Goal: Task Accomplishment & Management: Manage account settings

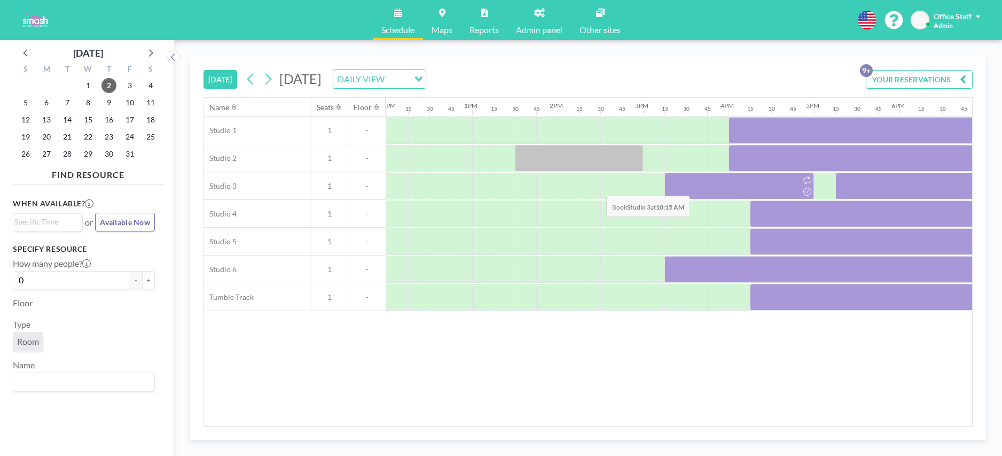
scroll to position [0, 1232]
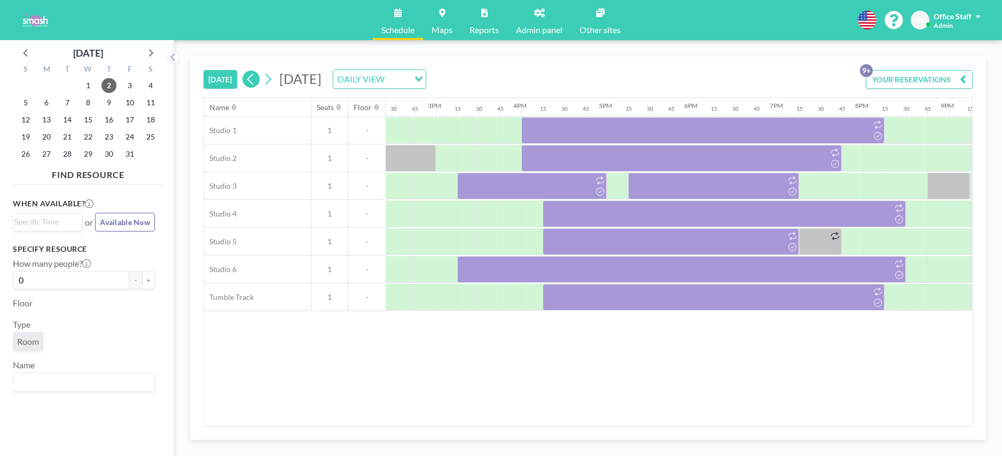
click at [250, 81] on icon at bounding box center [251, 79] width 10 height 16
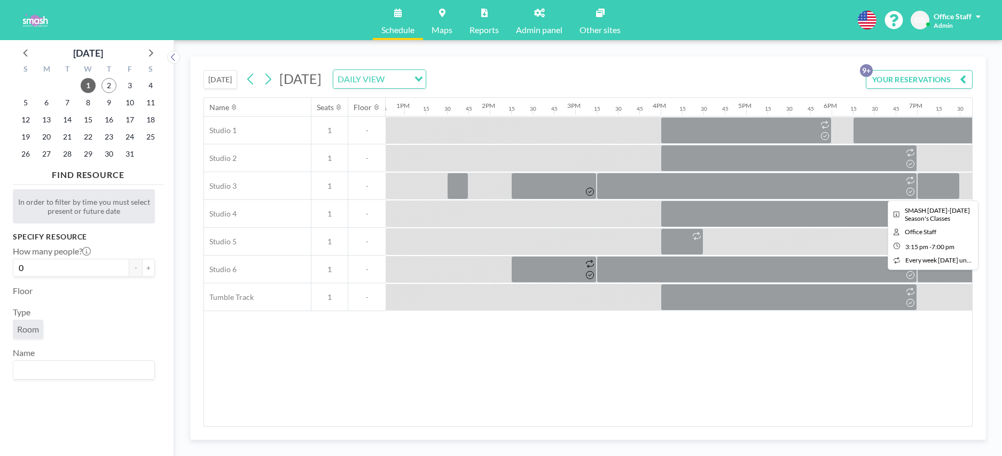
scroll to position [0, 1092]
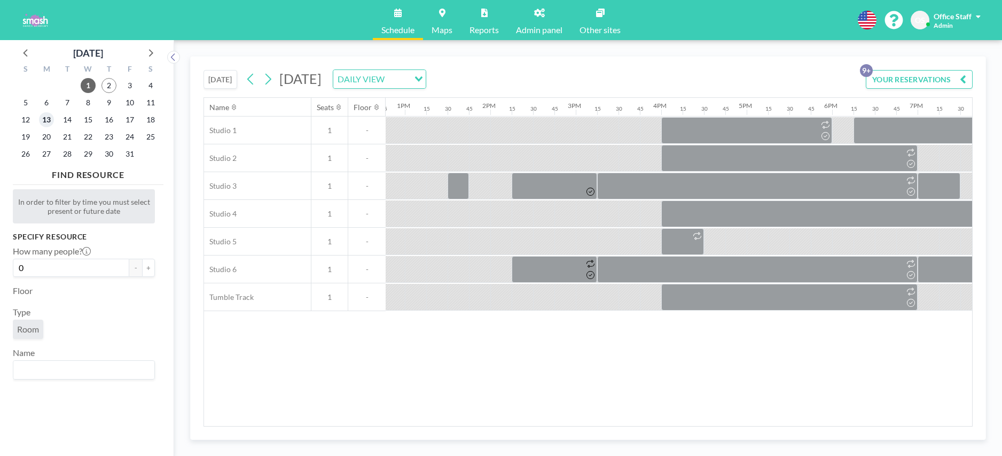
click at [47, 120] on span "13" at bounding box center [46, 119] width 15 height 15
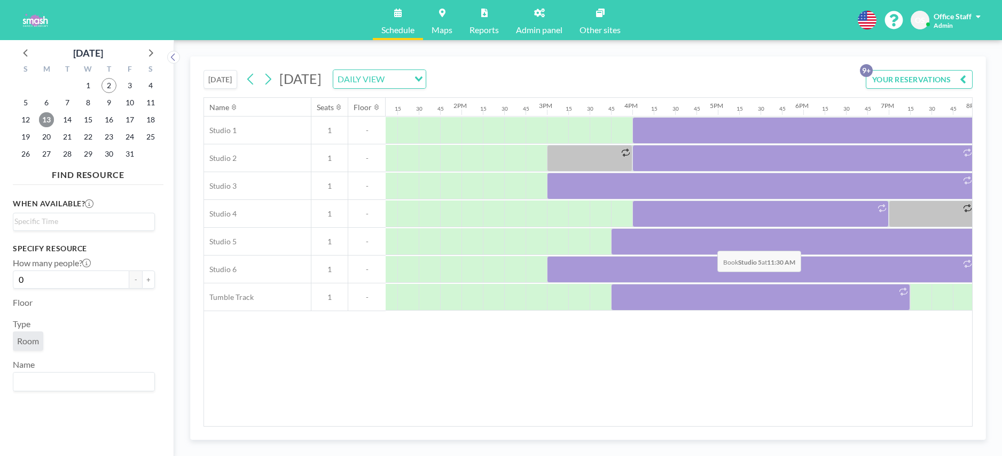
scroll to position [0, 1466]
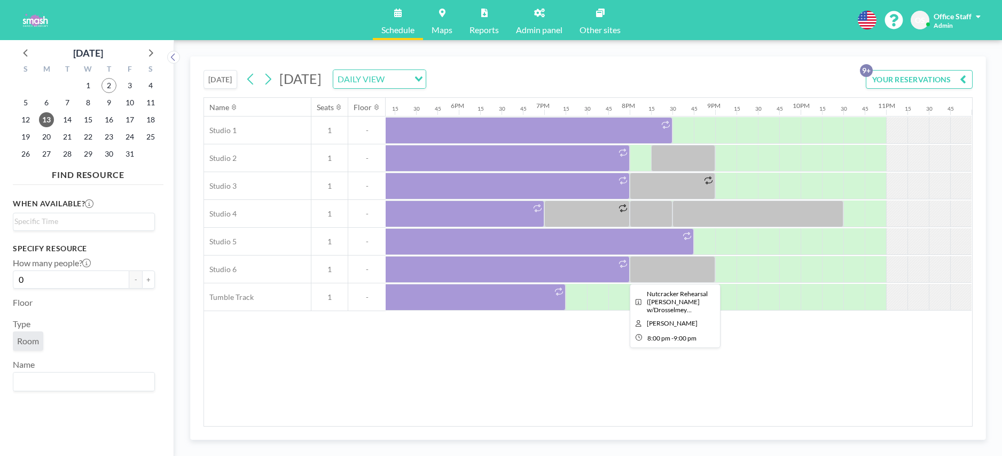
click at [661, 275] on div at bounding box center [672, 269] width 85 height 27
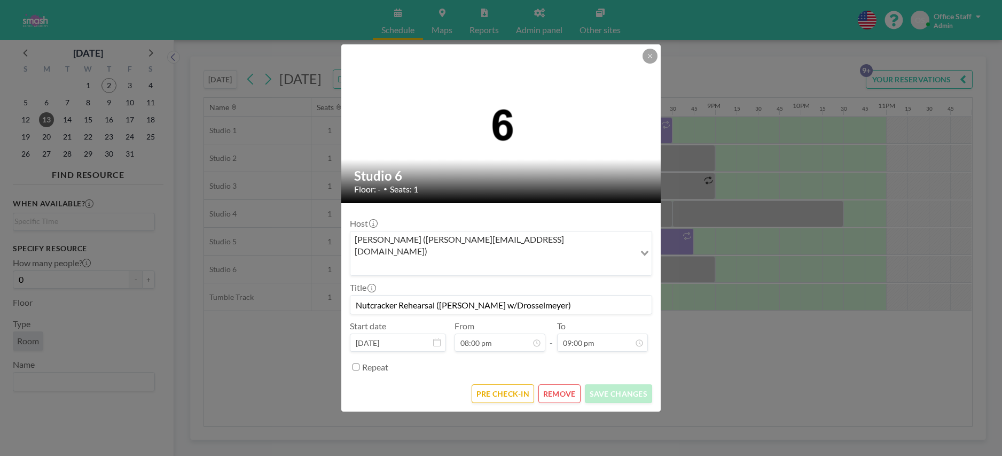
drag, startPoint x: 539, startPoint y: 290, endPoint x: 352, endPoint y: 292, distance: 187.5
click at [352, 295] on input "Nutcracker Rehearsal (Rachel w/Drosselmeyer)" at bounding box center [500, 304] width 301 height 18
click at [649, 58] on icon at bounding box center [650, 56] width 4 height 4
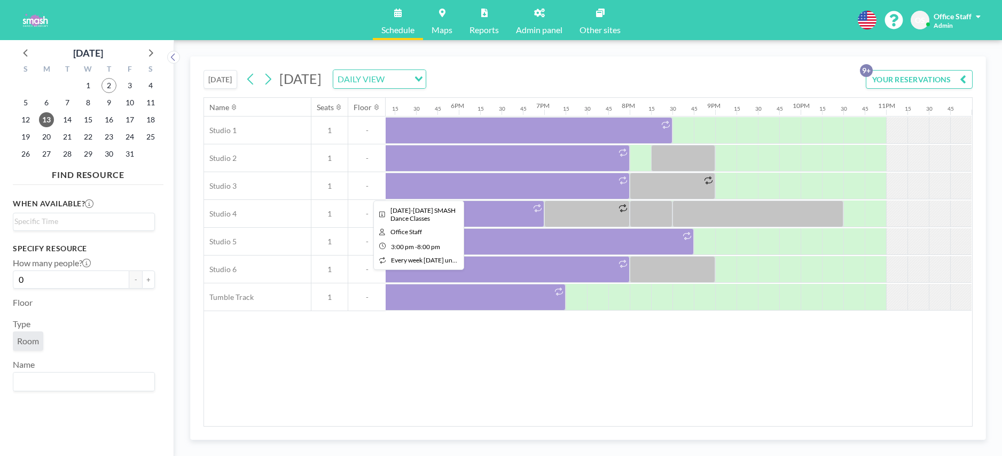
click at [426, 189] on div at bounding box center [415, 186] width 427 height 27
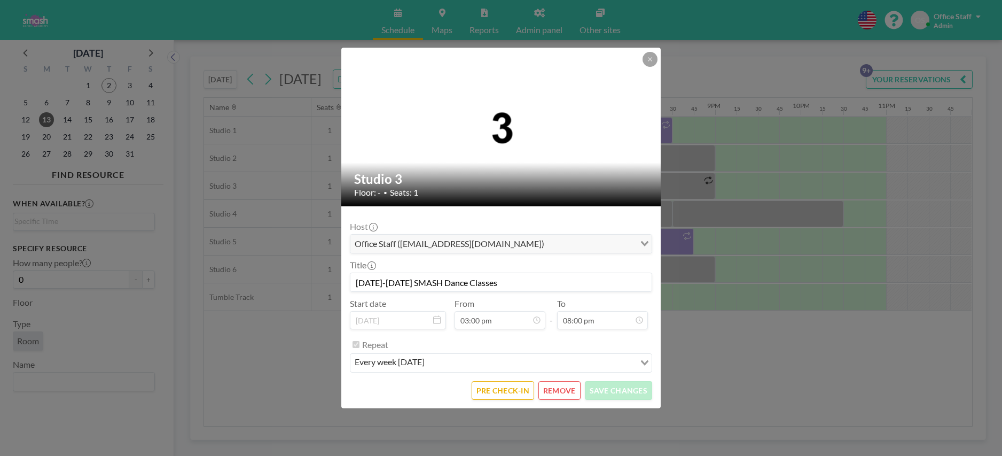
scroll to position [1141, 0]
click at [565, 394] on button "REMOVE" at bounding box center [560, 390] width 42 height 19
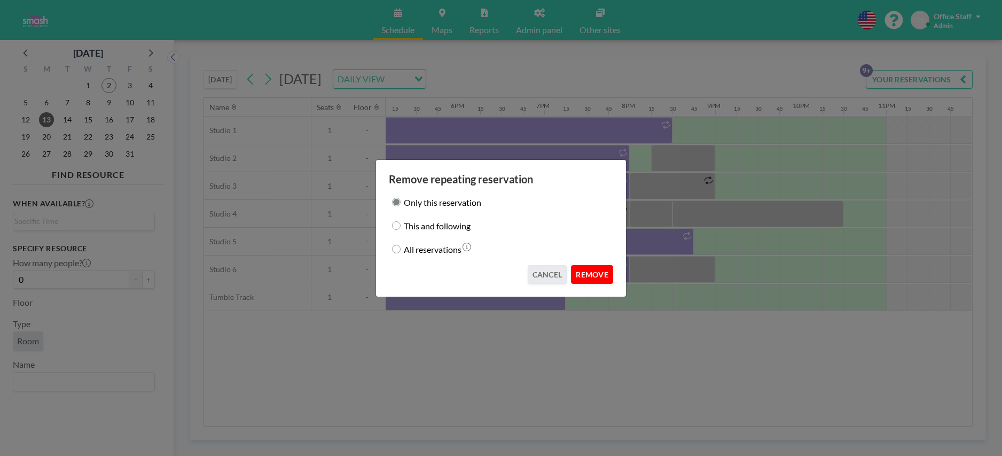
click at [590, 272] on button "REMOVE" at bounding box center [592, 274] width 42 height 19
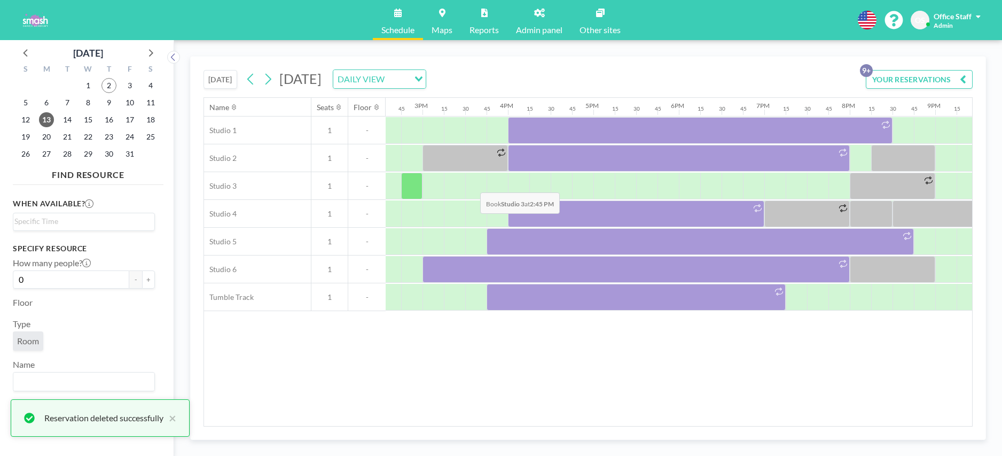
scroll to position [0, 1247]
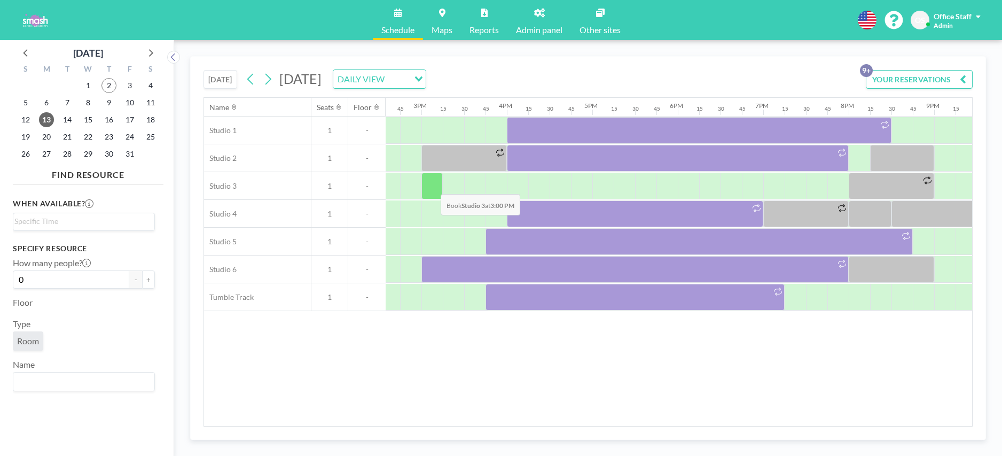
click at [432, 186] on div at bounding box center [432, 186] width 21 height 27
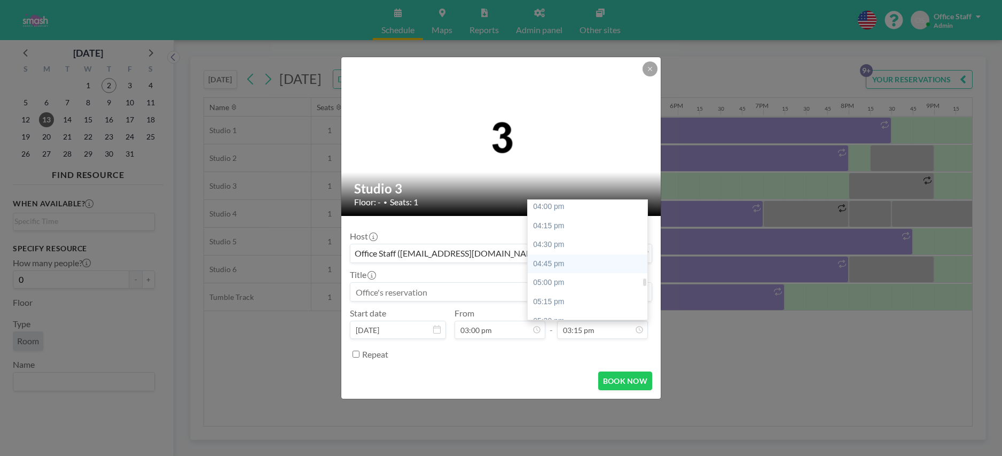
scroll to position [1219, 0]
click at [563, 284] on div "05:00 pm" at bounding box center [588, 283] width 120 height 19
type input "05:00 pm"
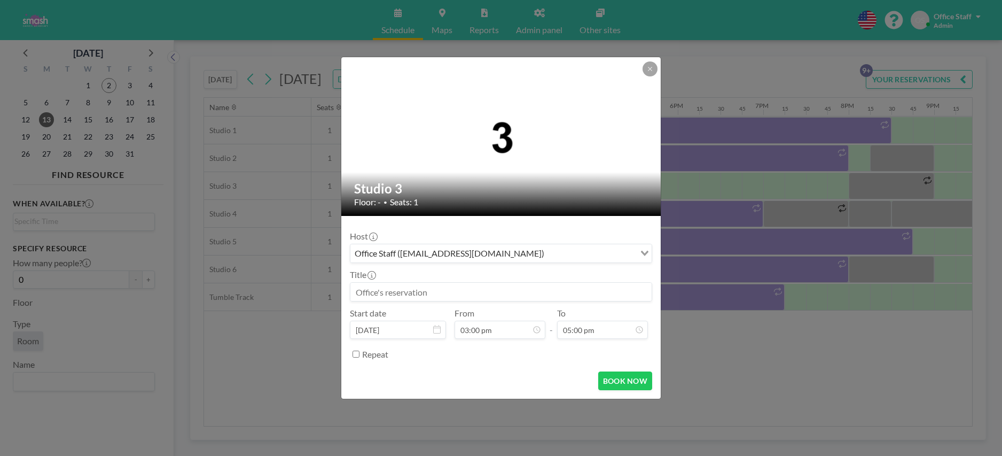
click at [378, 293] on input at bounding box center [500, 292] width 301 height 18
type input "s"
type input "SAPPHIRE BALLET-M & POINTE 3"
click at [629, 385] on button "BOOK NOW" at bounding box center [625, 380] width 54 height 19
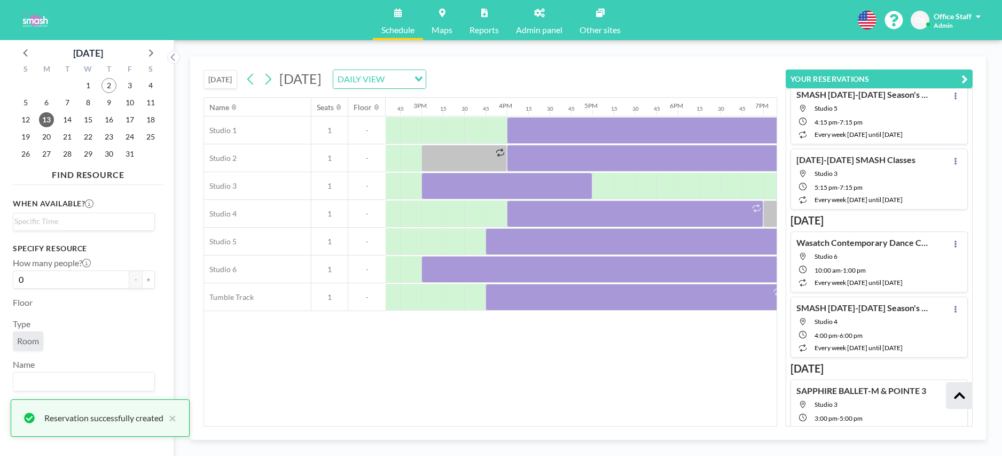
scroll to position [420, 0]
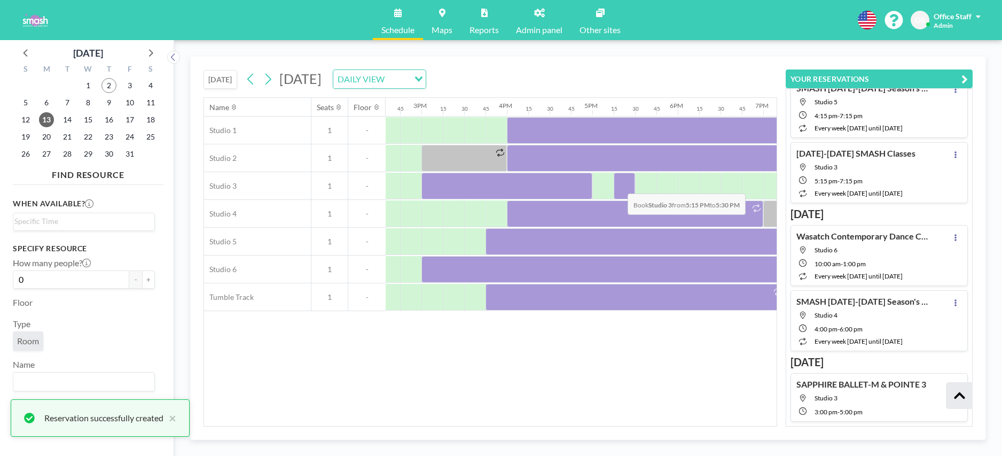
click at [619, 185] on div at bounding box center [624, 186] width 21 height 27
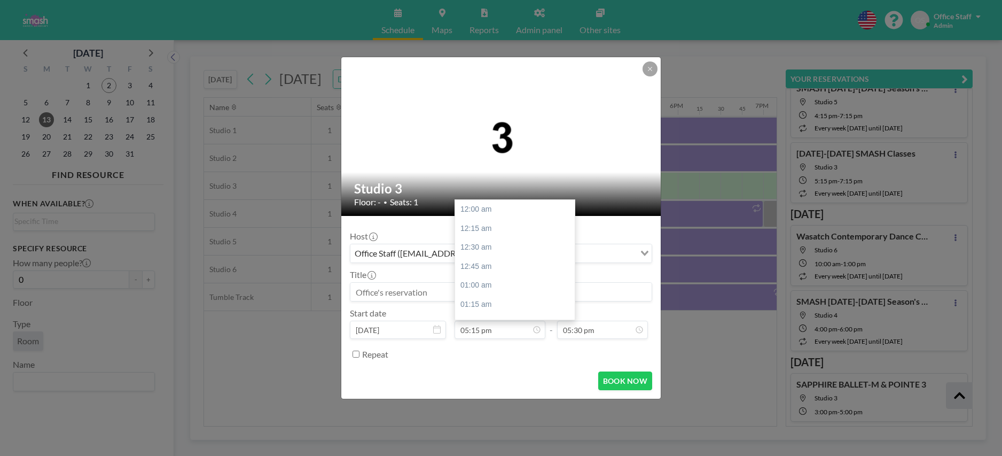
scroll to position [1312, 0]
click at [393, 294] on input at bounding box center [500, 292] width 301 height 18
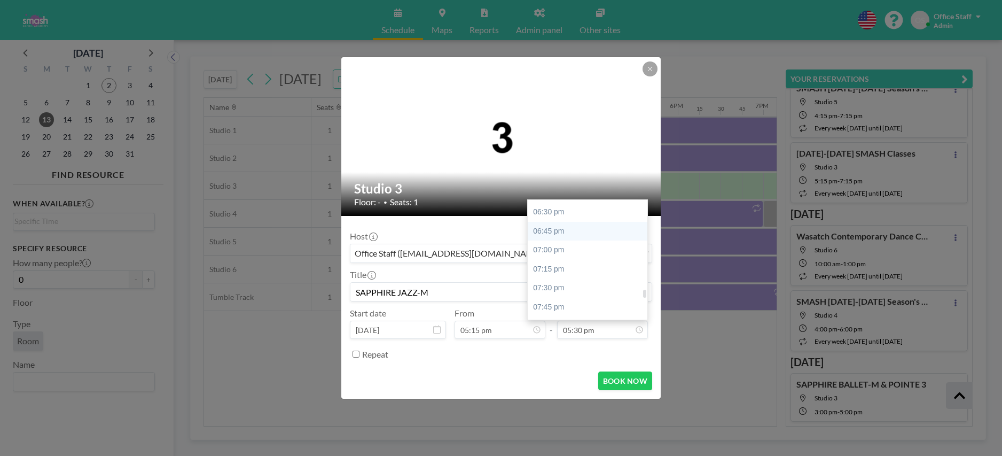
scroll to position [1406, 0]
type input "SAPPHIRE JAZZ-M"
click at [559, 246] on div "07:00 pm" at bounding box center [588, 248] width 120 height 19
type input "07:00 pm"
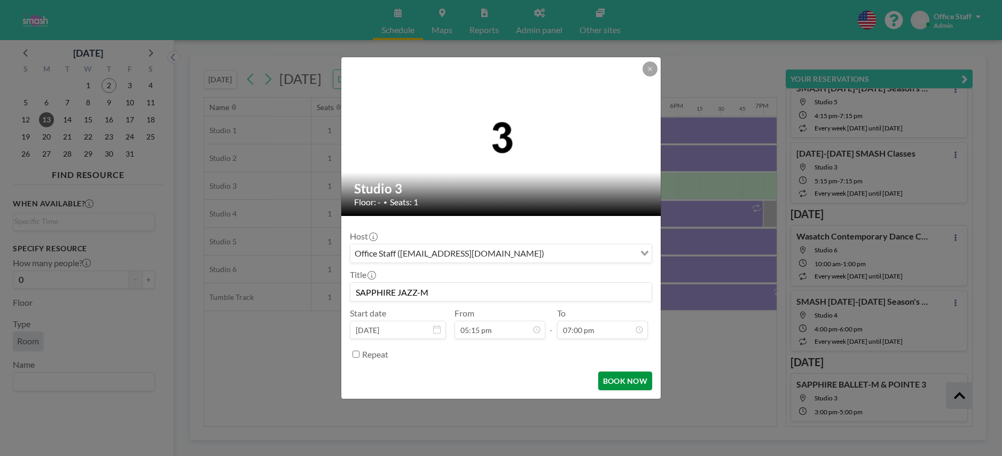
click at [632, 380] on button "BOOK NOW" at bounding box center [625, 380] width 54 height 19
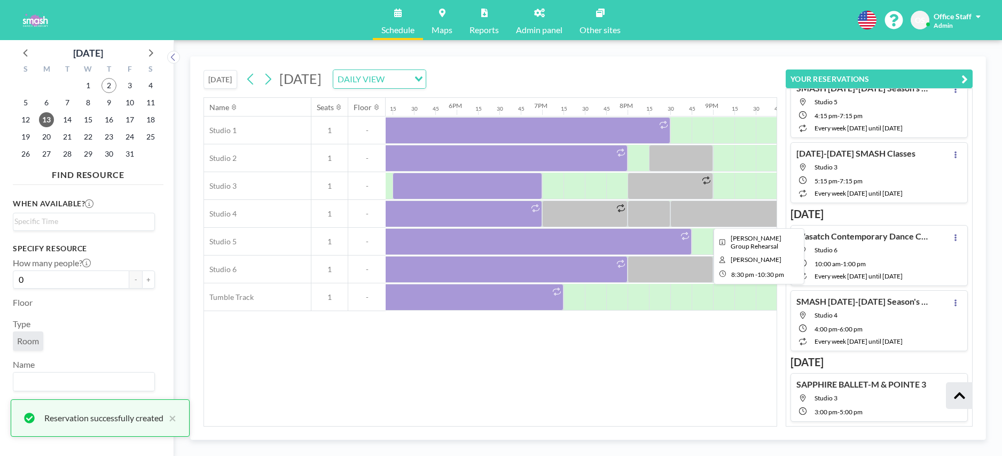
scroll to position [0, 1524]
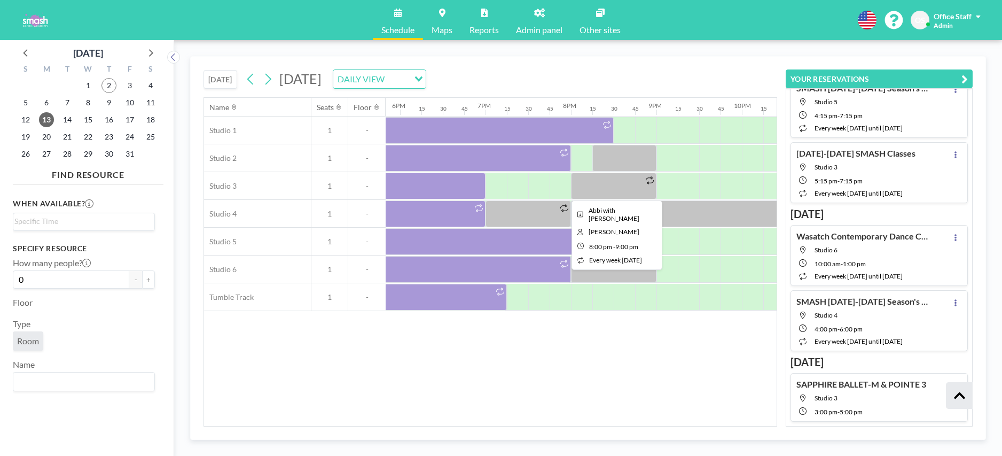
click at [592, 188] on div at bounding box center [613, 186] width 85 height 27
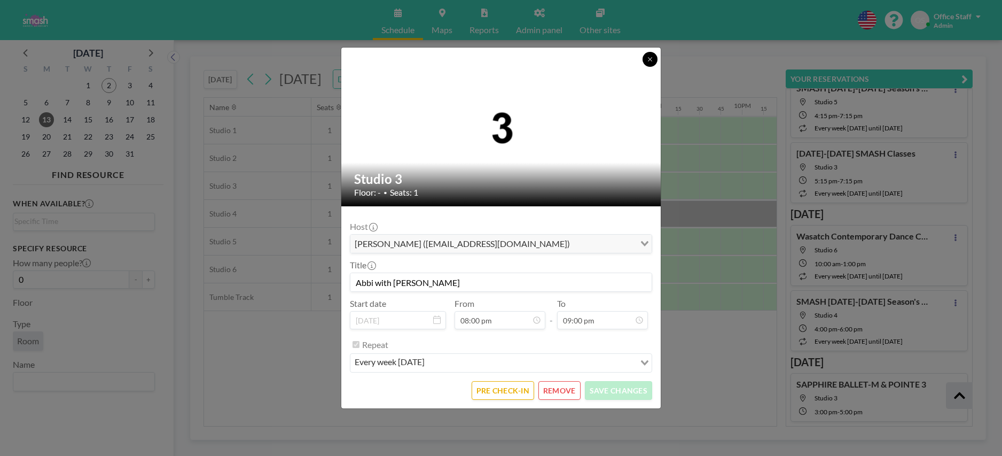
click at [650, 59] on icon at bounding box center [650, 59] width 6 height 6
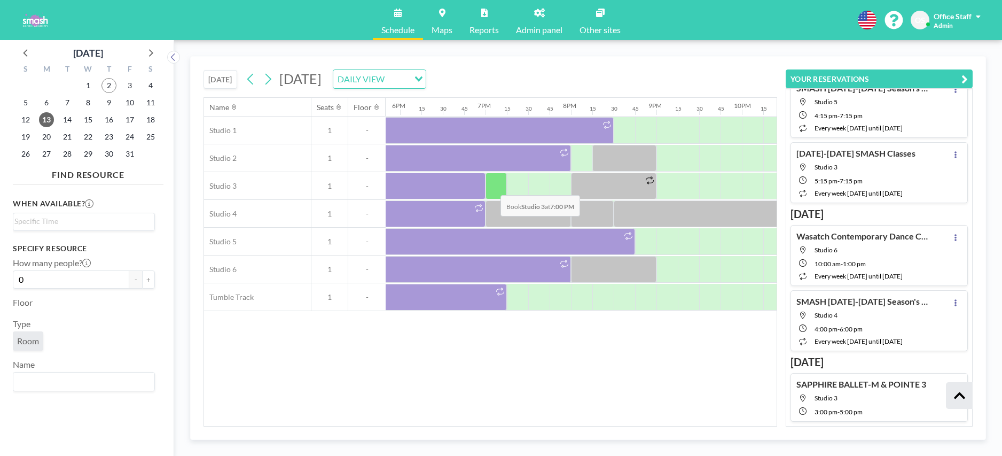
click at [492, 187] on div at bounding box center [496, 186] width 21 height 27
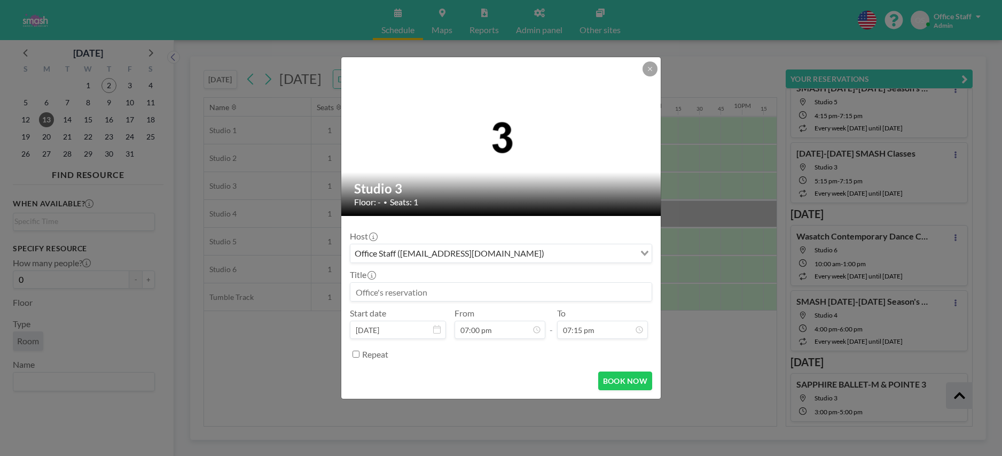
click at [403, 294] on input at bounding box center [500, 292] width 301 height 18
click at [651, 256] on div "Loading..." at bounding box center [643, 252] width 17 height 16
click at [531, 252] on input "Search for option" at bounding box center [495, 253] width 287 height 14
click at [374, 235] on icon at bounding box center [373, 236] width 9 height 9
click at [365, 254] on div "Office Staff ([EMAIL_ADDRESS][DOMAIN_NAME])" at bounding box center [492, 252] width 285 height 16
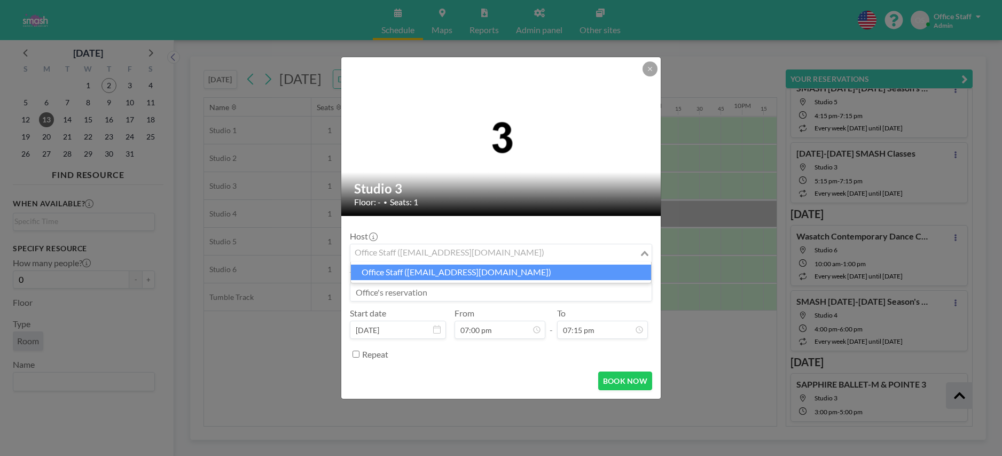
drag, startPoint x: 365, startPoint y: 239, endPoint x: 368, endPoint y: 245, distance: 6.0
click at [365, 239] on label "Host" at bounding box center [363, 236] width 27 height 11
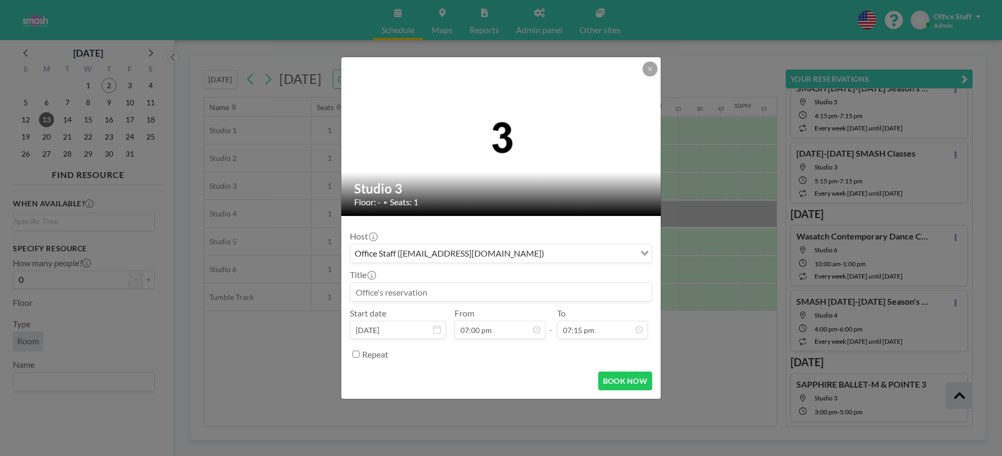
click at [383, 293] on input at bounding box center [500, 292] width 301 height 18
drag, startPoint x: 357, startPoint y: 292, endPoint x: 592, endPoint y: 294, distance: 235.1
click at [591, 294] on input "[PERSON_NAME] Master Class with [PERSON_NAME] ([PERSON_NAME])" at bounding box center [500, 292] width 301 height 18
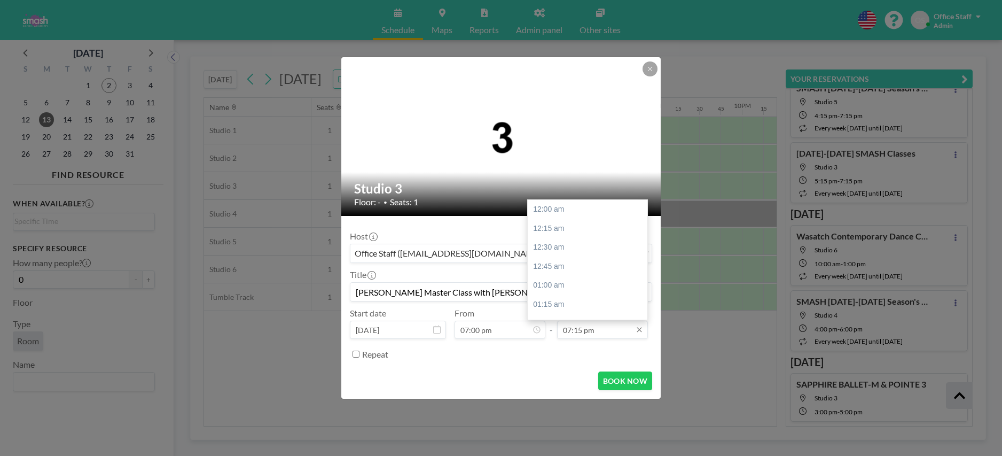
scroll to position [1465, 0]
type input "[PERSON_NAME] Master Class with [PERSON_NAME] ([PERSON_NAME])"
click at [542, 268] on div "08:00 pm" at bounding box center [588, 266] width 120 height 19
type input "08:00 pm"
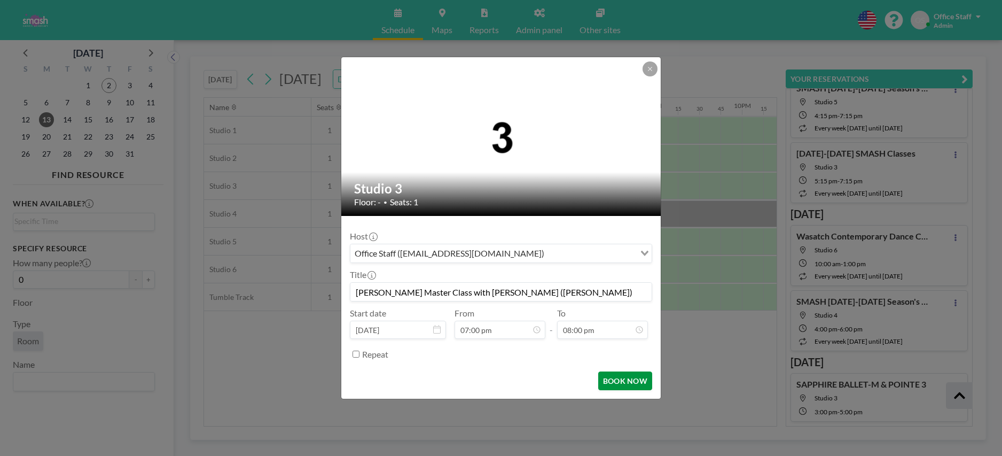
scroll to position [1522, 0]
click at [625, 380] on button "BOOK NOW" at bounding box center [625, 380] width 54 height 19
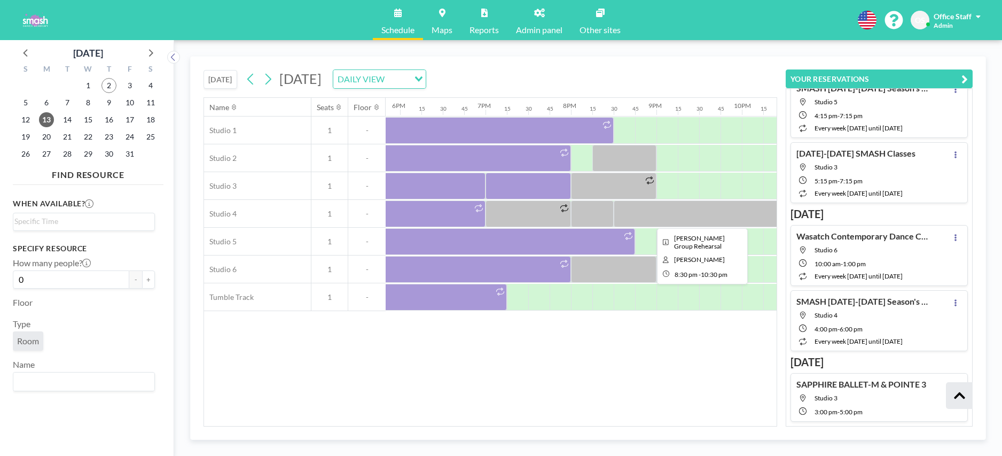
click at [708, 216] on div at bounding box center [699, 213] width 171 height 27
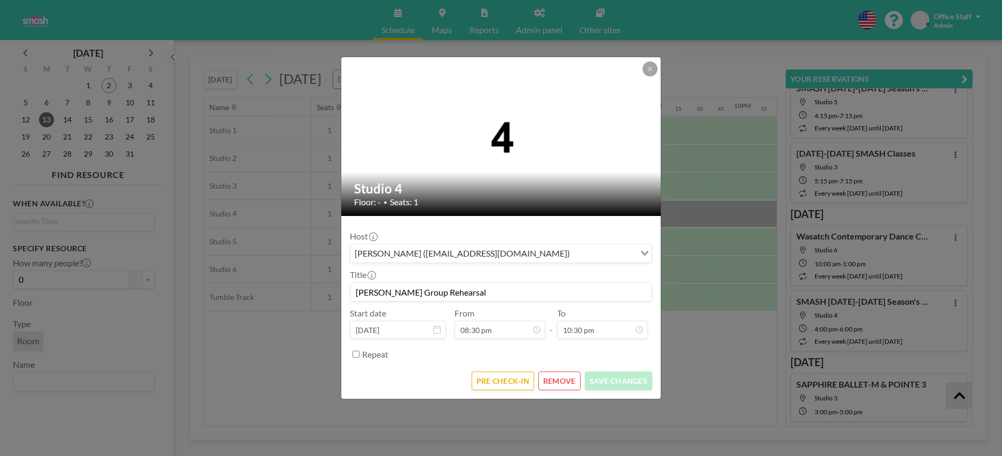
drag, startPoint x: 371, startPoint y: 294, endPoint x: 353, endPoint y: 293, distance: 18.2
click at [353, 293] on input "[PERSON_NAME] Group Rehearsal" at bounding box center [500, 292] width 301 height 18
click at [706, 141] on div "Studio 4 Floor: - • Seats: 1 Host Jenna Henson (jennalambourne4@gmail.com) Load…" at bounding box center [501, 228] width 1002 height 456
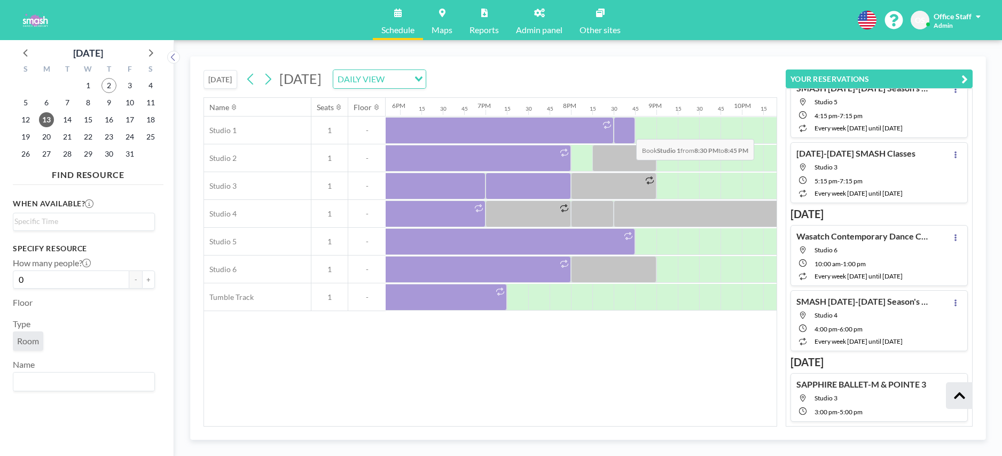
click at [628, 131] on div at bounding box center [624, 130] width 21 height 27
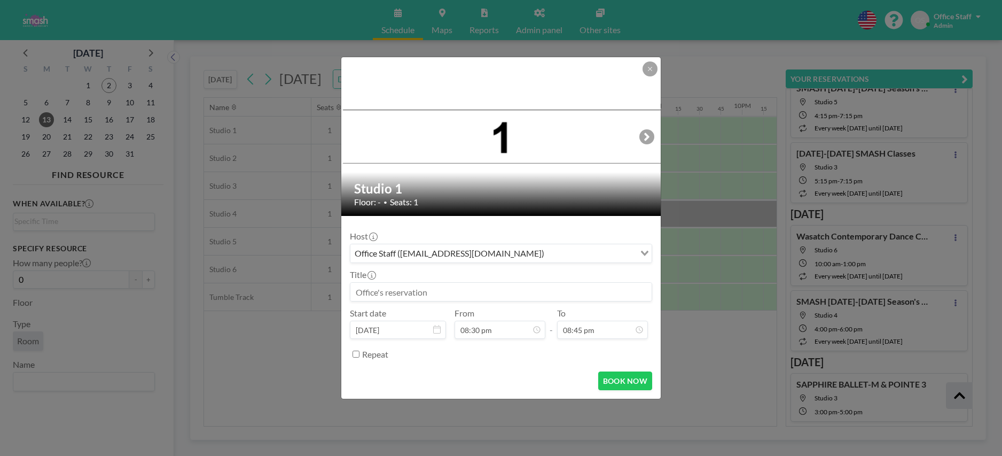
click at [413, 292] on input at bounding box center [500, 292] width 301 height 18
paste input "[PERSON_NAME] Group Rehearsal"
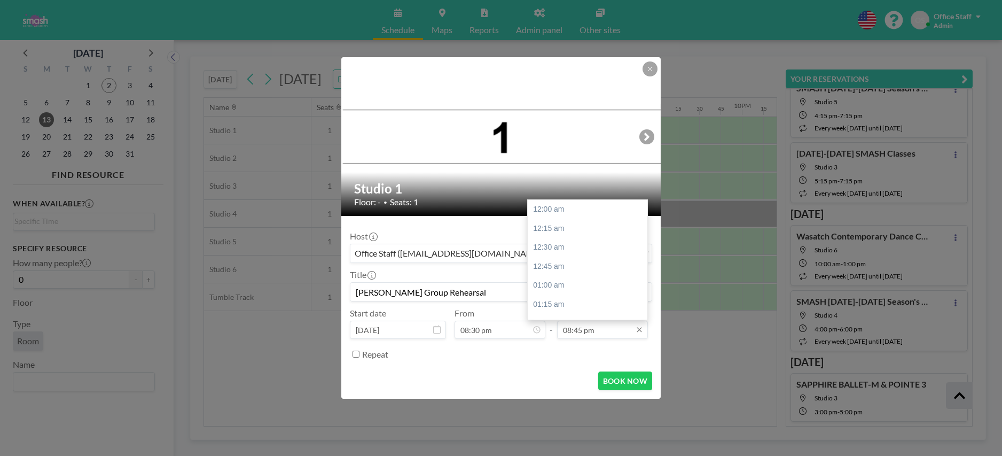
scroll to position [1578, 0]
type input "[PERSON_NAME] Group Rehearsal"
click at [557, 290] on div "10:30 pm" at bounding box center [588, 294] width 120 height 19
type input "10:30 pm"
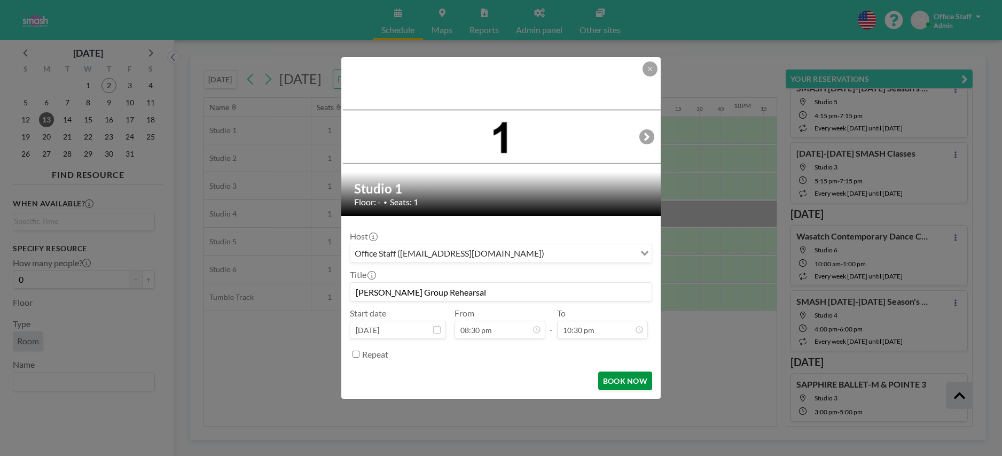
scroll to position [1711, 0]
click at [633, 380] on button "BOOK NOW" at bounding box center [625, 380] width 54 height 19
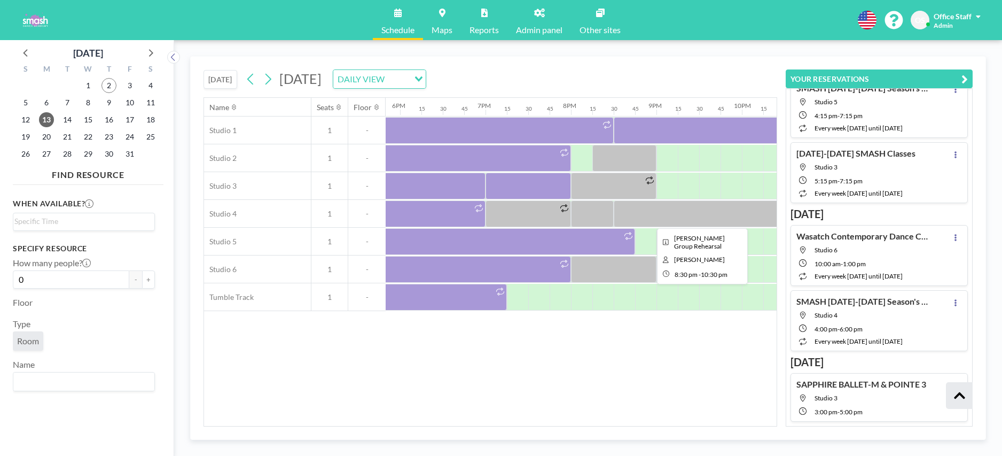
click at [684, 214] on div at bounding box center [699, 213] width 171 height 27
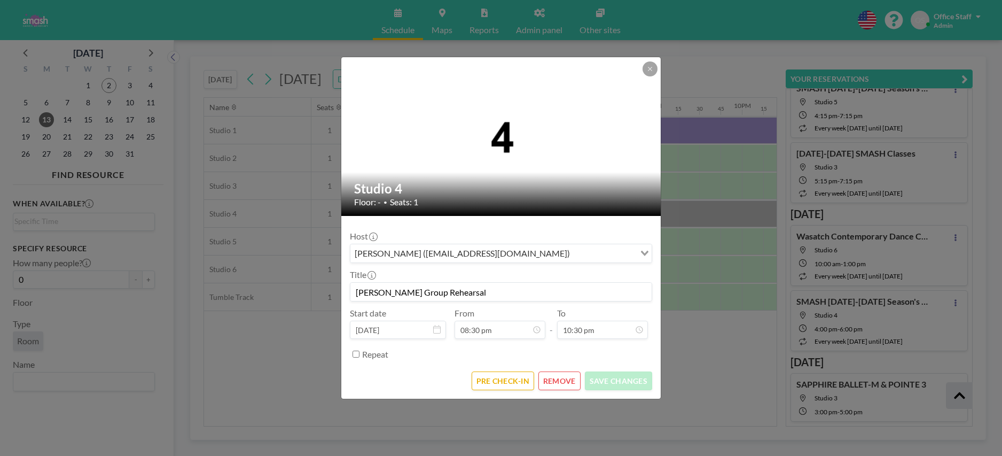
click at [569, 379] on button "REMOVE" at bounding box center [560, 380] width 42 height 19
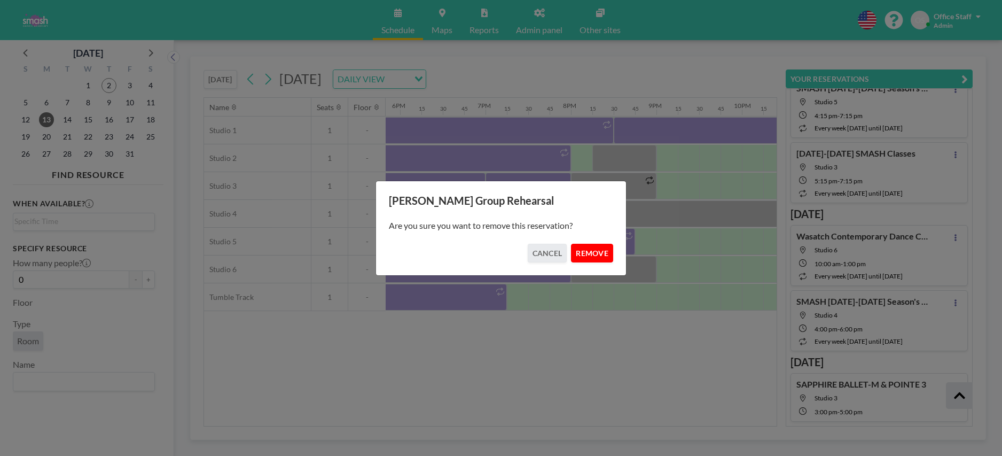
click at [595, 252] on button "REMOVE" at bounding box center [592, 253] width 42 height 19
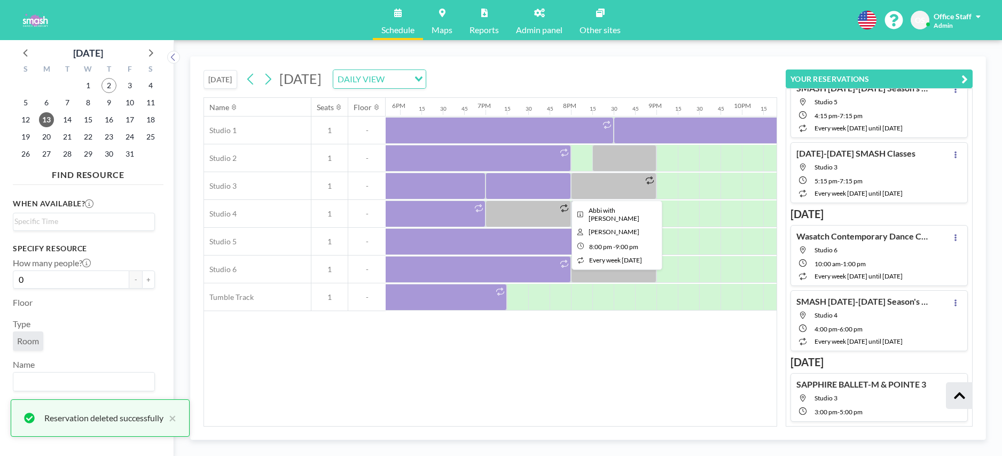
click at [613, 186] on div at bounding box center [613, 186] width 85 height 27
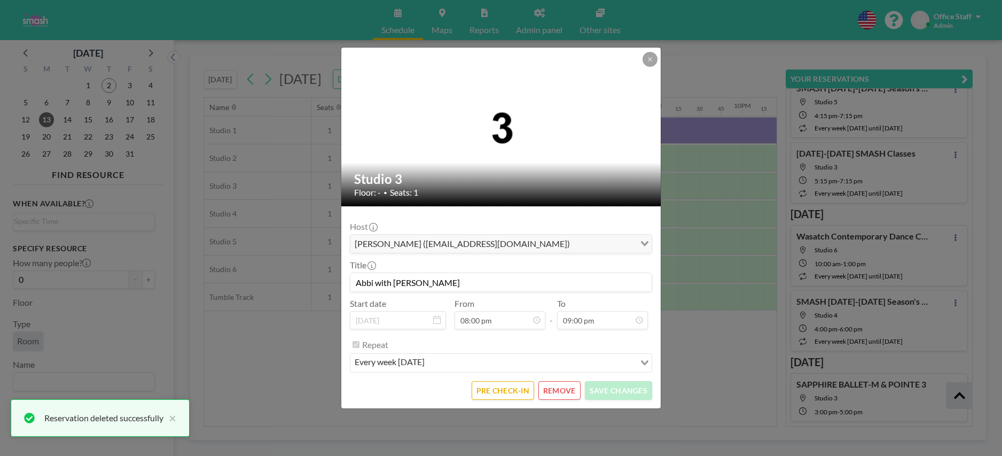
scroll to position [1522, 0]
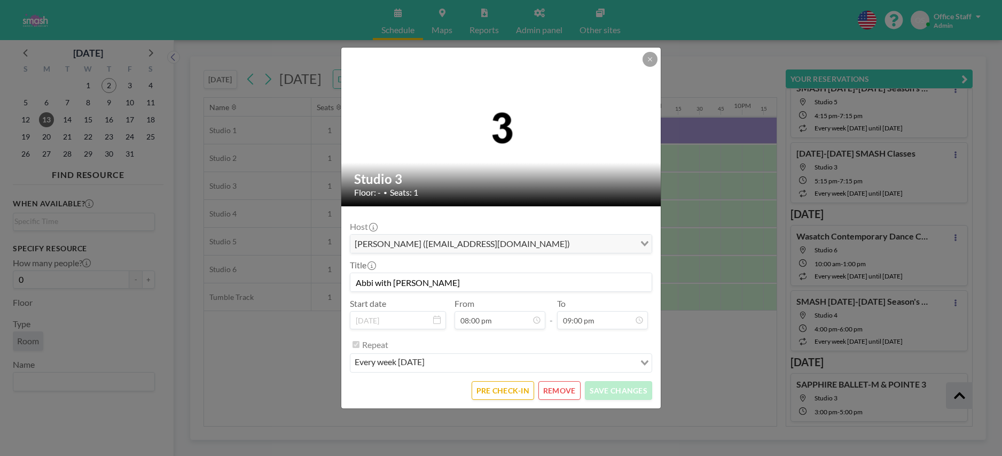
drag, startPoint x: 427, startPoint y: 278, endPoint x: 311, endPoint y: 277, distance: 115.4
click at [311, 277] on div "Studio 3 Floor: - • Seats: 1 Host Abbi Slade (abbikelley2000@gmail.com) Loading…" at bounding box center [501, 228] width 1002 height 456
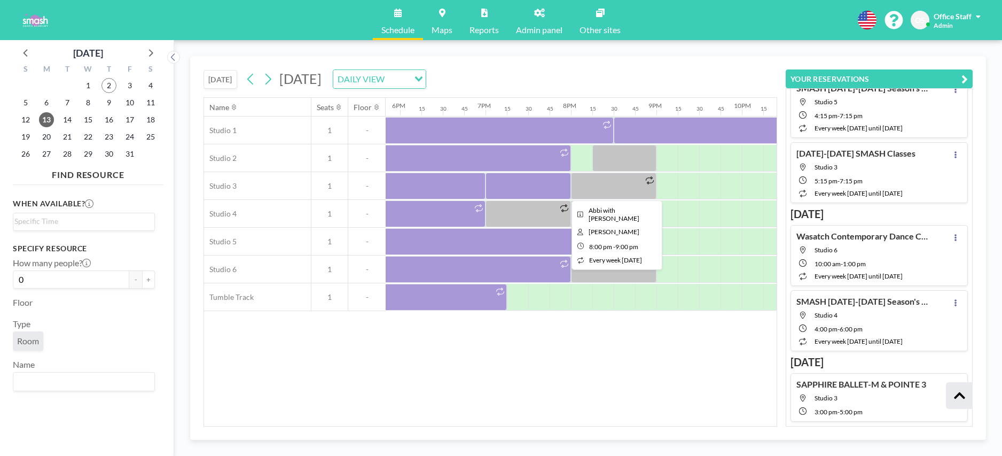
click at [617, 196] on div at bounding box center [613, 186] width 85 height 27
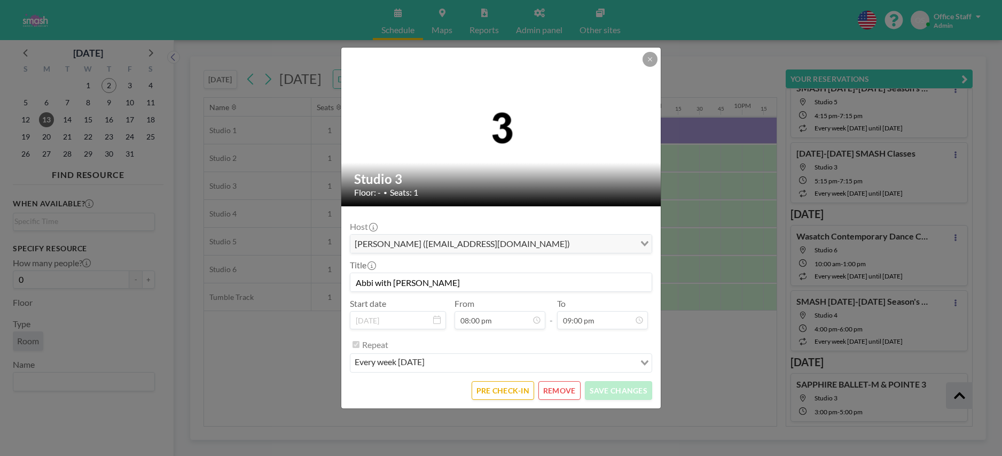
scroll to position [1522, 0]
drag, startPoint x: 426, startPoint y: 283, endPoint x: 356, endPoint y: 283, distance: 70.0
click at [356, 283] on input "Abbi with [PERSON_NAME]" at bounding box center [500, 282] width 301 height 18
click at [730, 247] on div "Studio 3 Floor: - • Seats: 1 Host Abbi Slade (abbikelley2000@gmail.com) Loading…" at bounding box center [501, 228] width 1002 height 456
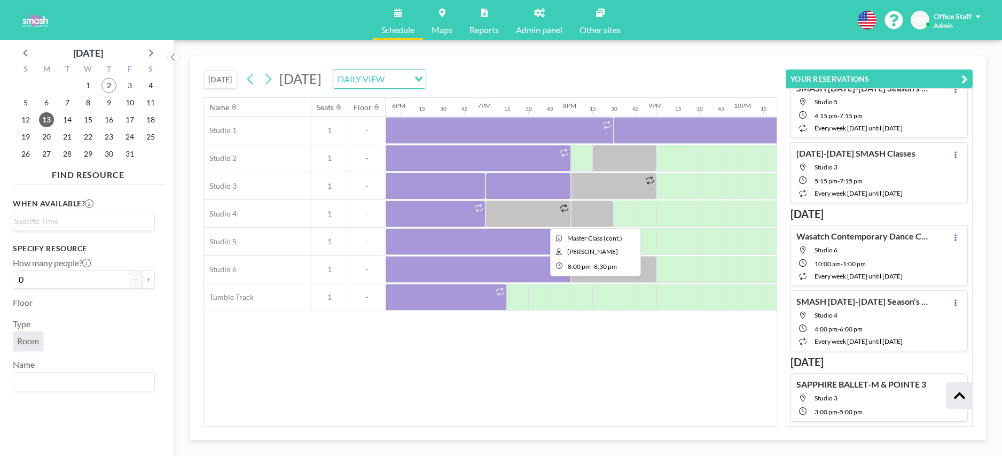
click at [591, 213] on div at bounding box center [592, 213] width 43 height 27
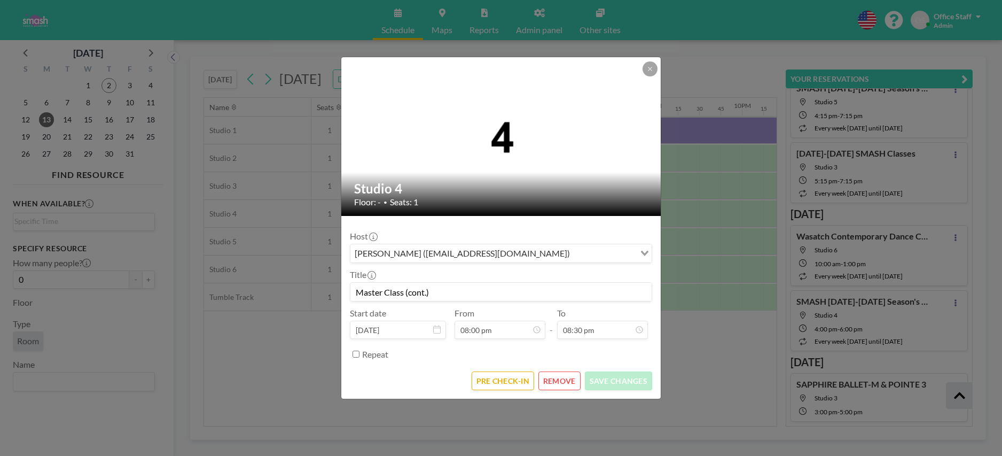
scroll to position [1560, 0]
click at [564, 385] on button "REMOVE" at bounding box center [560, 380] width 42 height 19
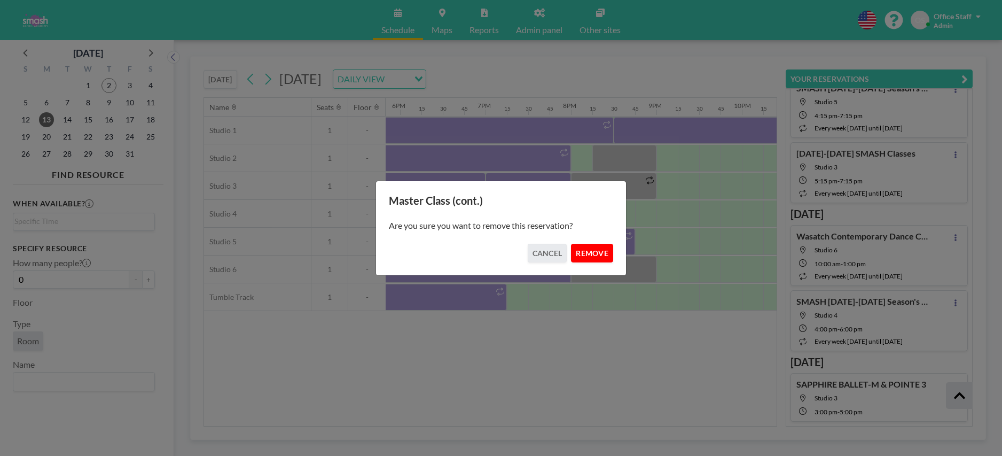
click at [590, 252] on button "REMOVE" at bounding box center [592, 253] width 42 height 19
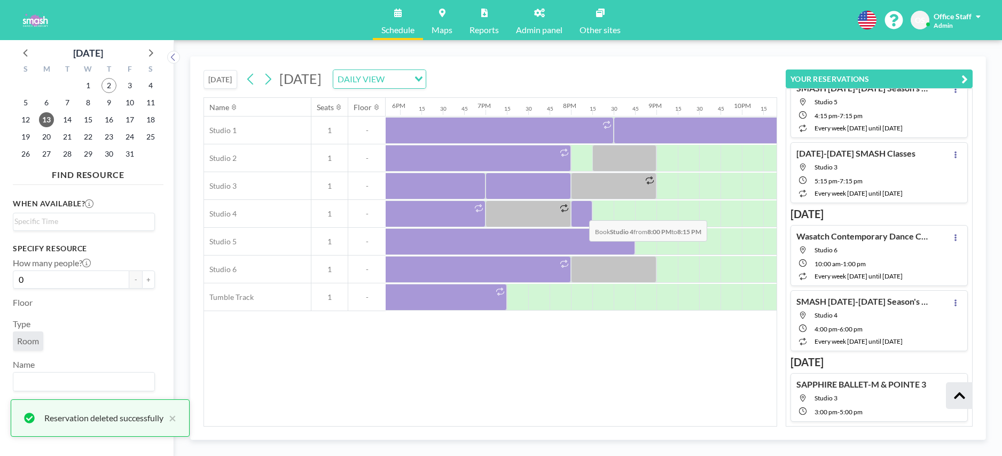
click at [581, 212] on div at bounding box center [581, 213] width 21 height 27
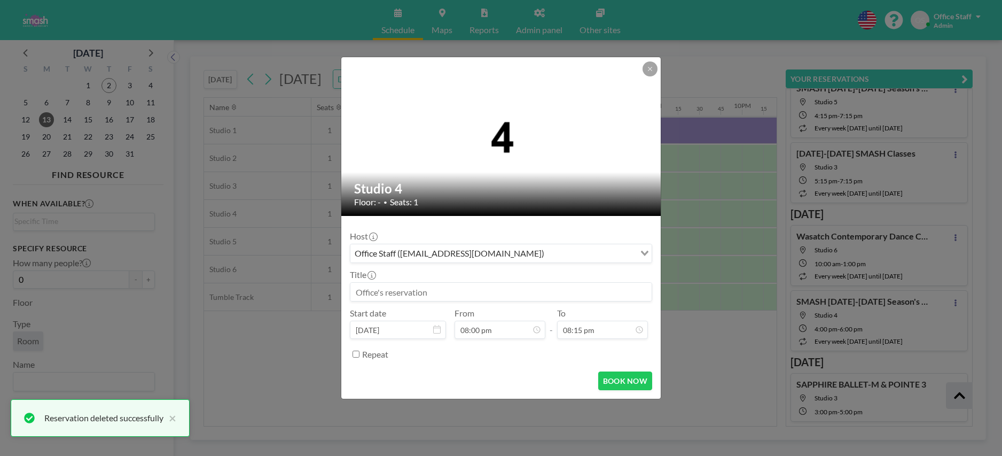
click at [404, 292] on input at bounding box center [500, 292] width 301 height 18
paste input "Abbi with [PERSON_NAME]"
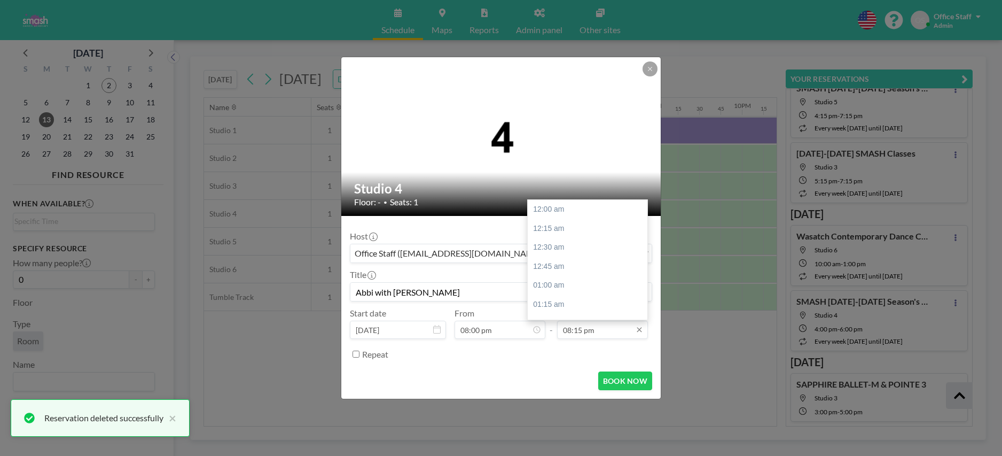
scroll to position [1540, 0]
type input "Abbi with [PERSON_NAME]"
click at [556, 267] on div "09:00 pm" at bounding box center [588, 266] width 120 height 19
type input "09:00 pm"
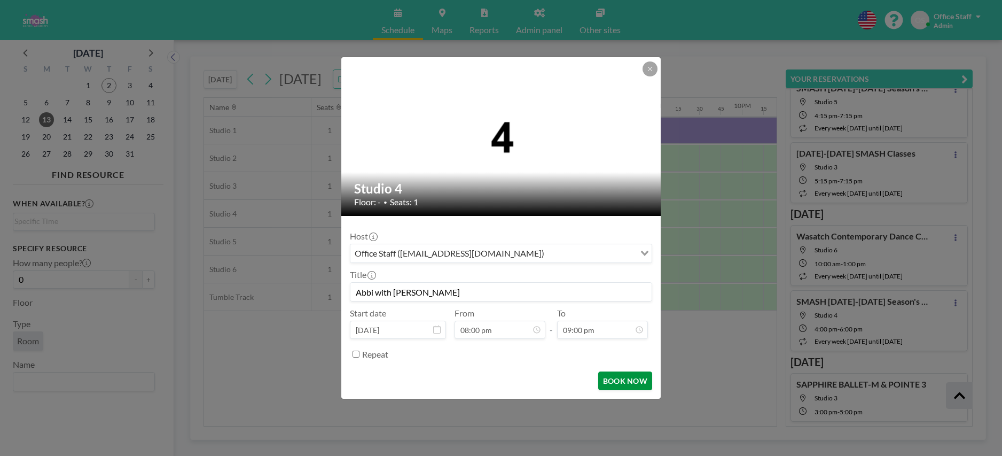
scroll to position [1598, 0]
click at [617, 383] on button "BOOK NOW" at bounding box center [625, 380] width 54 height 19
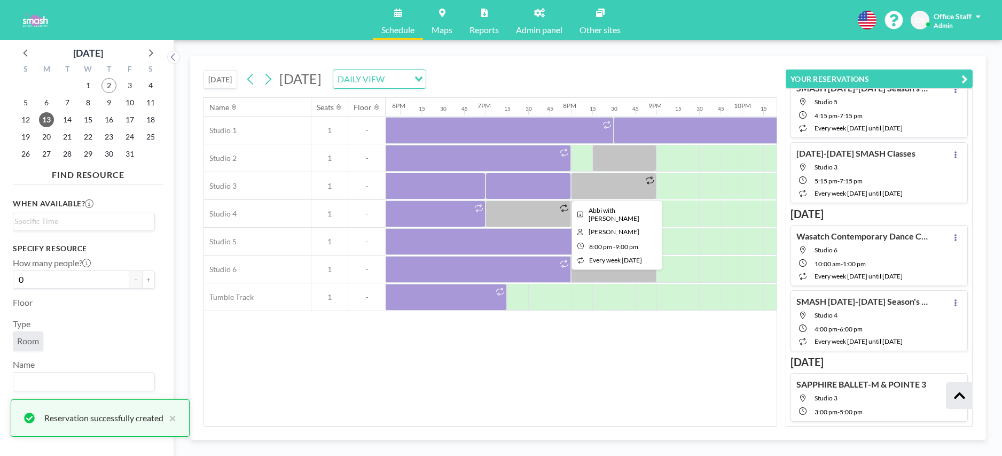
click at [618, 183] on div at bounding box center [613, 186] width 85 height 27
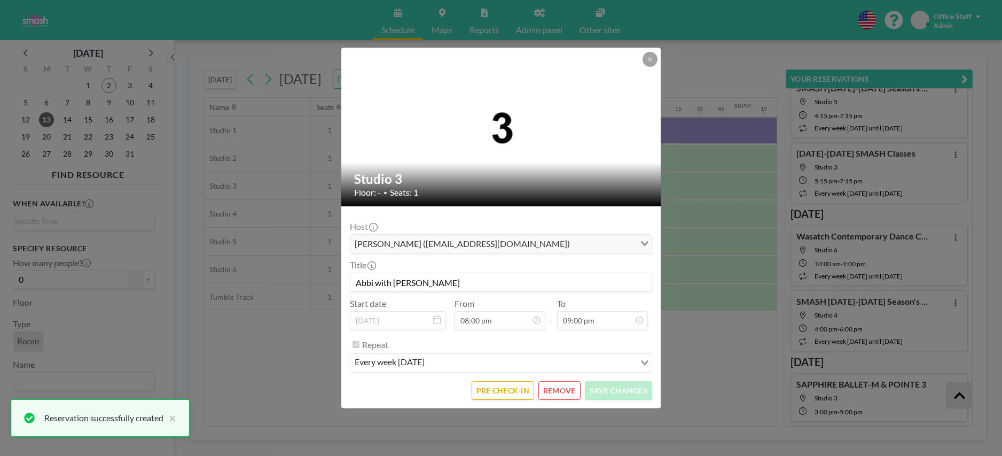
scroll to position [1598, 0]
click at [571, 388] on button "REMOVE" at bounding box center [560, 390] width 42 height 19
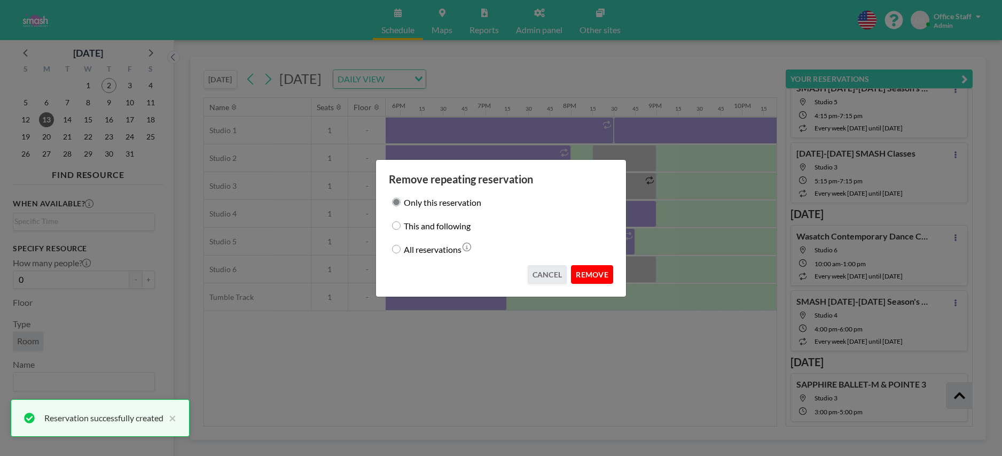
click at [586, 274] on button "REMOVE" at bounding box center [592, 274] width 42 height 19
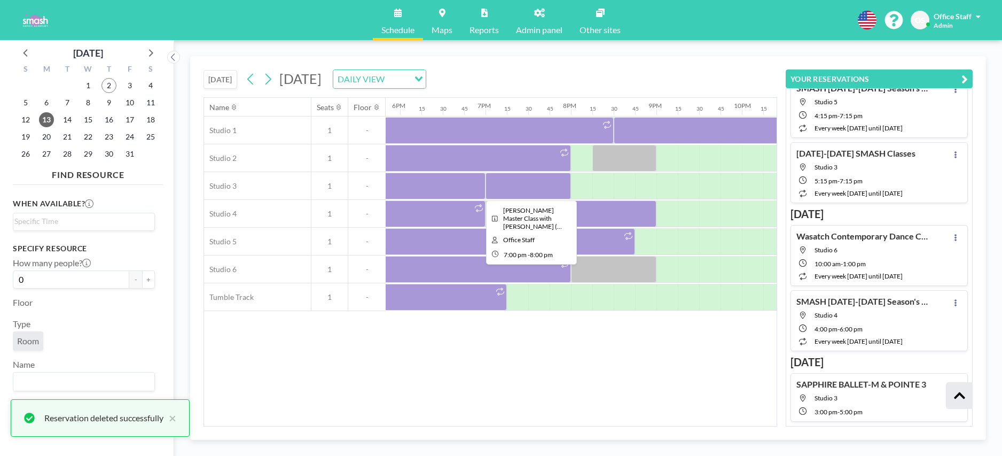
click at [555, 188] on div at bounding box center [528, 186] width 85 height 27
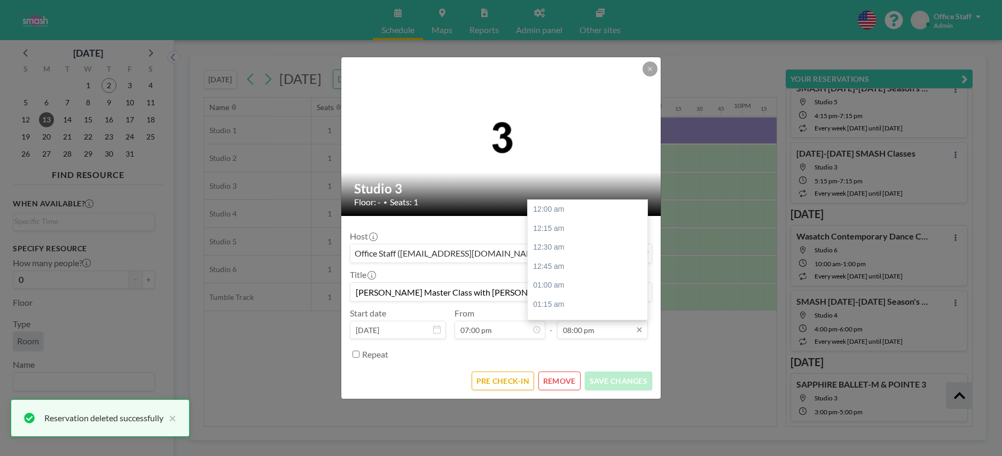
scroll to position [1522, 0]
click at [587, 325] on input "08:00 pm" at bounding box center [602, 330] width 91 height 18
click at [557, 247] on div "08:30 pm" at bounding box center [588, 247] width 120 height 19
type input "08:30 pm"
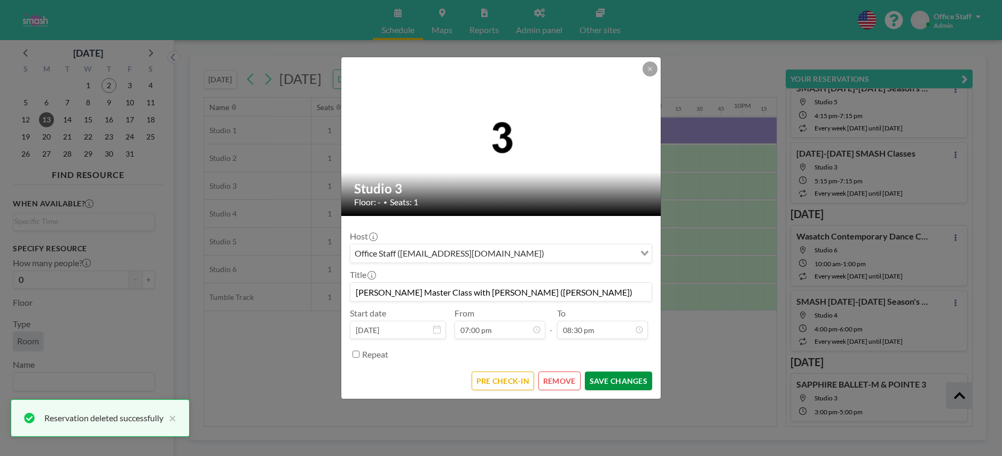
scroll to position [1560, 0]
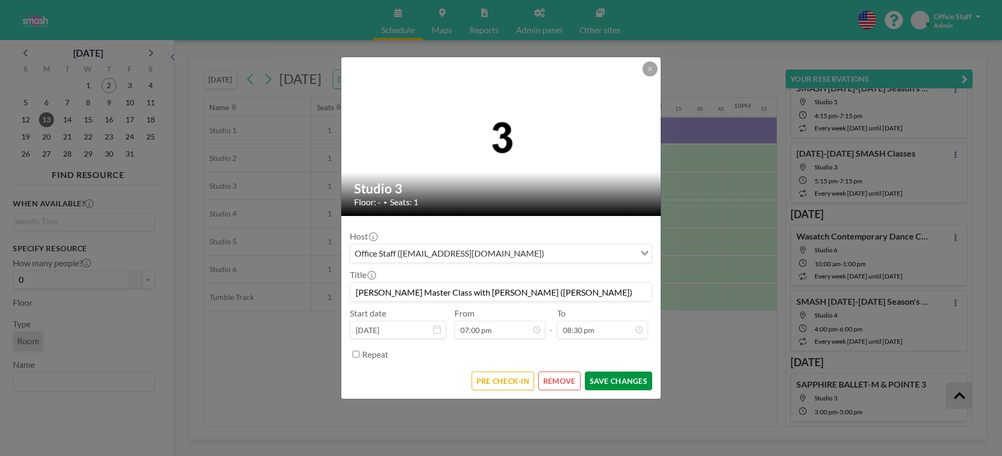
click at [626, 379] on button "SAVE CHANGES" at bounding box center [618, 380] width 67 height 19
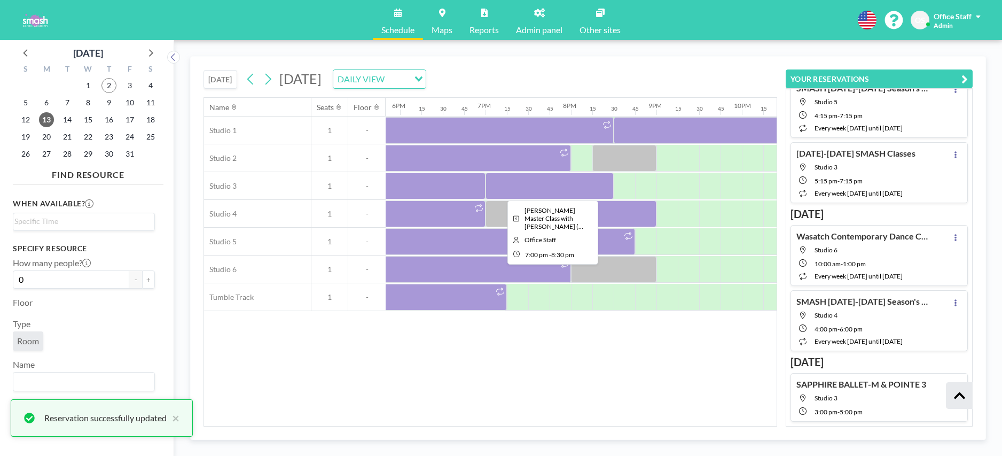
click at [556, 183] on div at bounding box center [550, 186] width 128 height 27
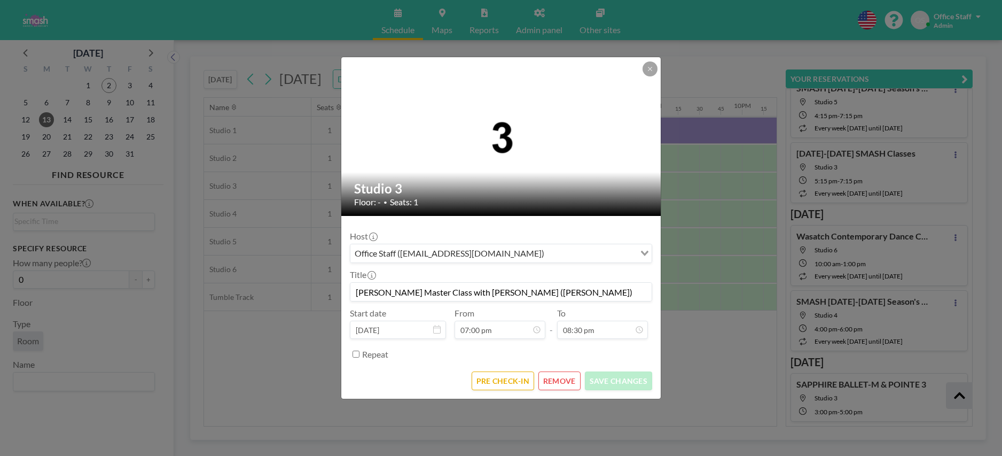
scroll to position [1560, 0]
click at [548, 258] on input "Search for option" at bounding box center [591, 253] width 87 height 14
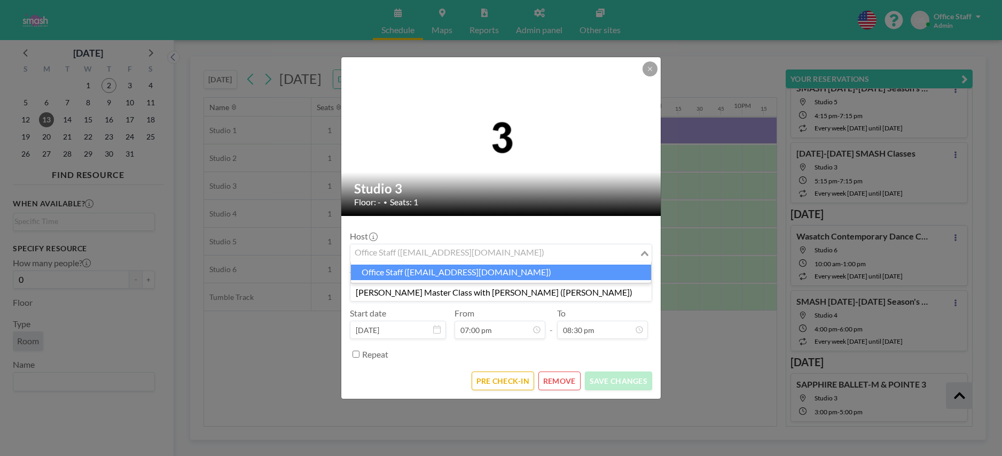
click at [505, 272] on li "Office Staff ([EMAIL_ADDRESS][DOMAIN_NAME])" at bounding box center [501, 271] width 300 height 15
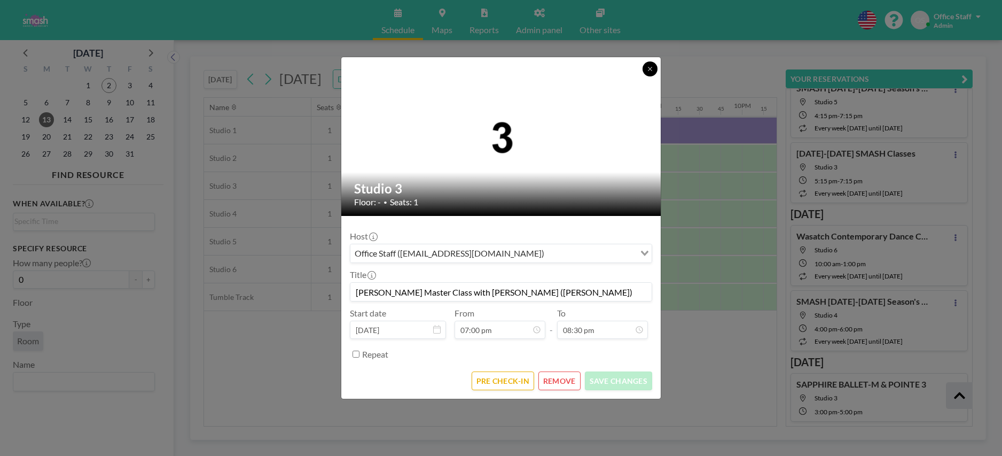
click at [650, 66] on icon at bounding box center [650, 69] width 6 height 6
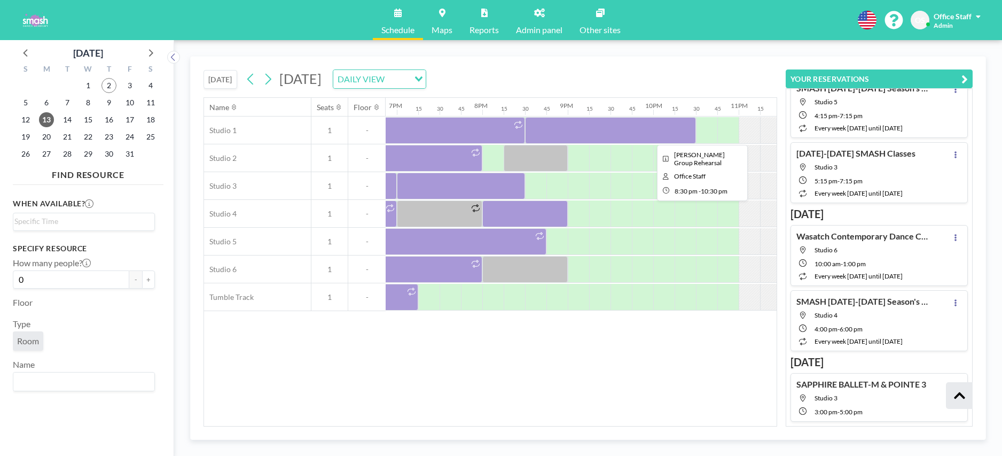
scroll to position [0, 1614]
click at [532, 10] on link "Admin panel" at bounding box center [540, 20] width 64 height 40
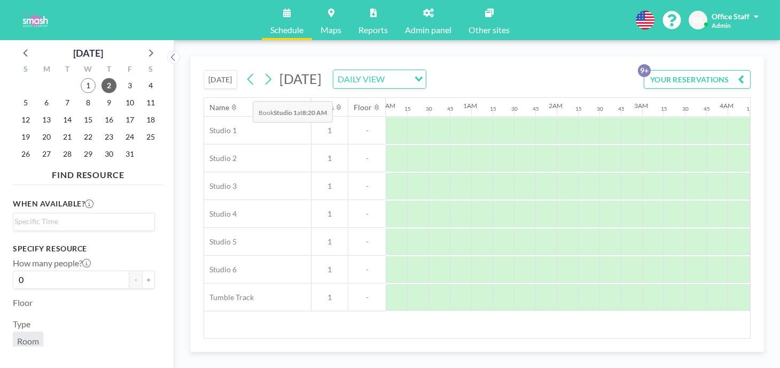
scroll to position [0, 538]
click at [247, 74] on icon at bounding box center [250, 79] width 6 height 11
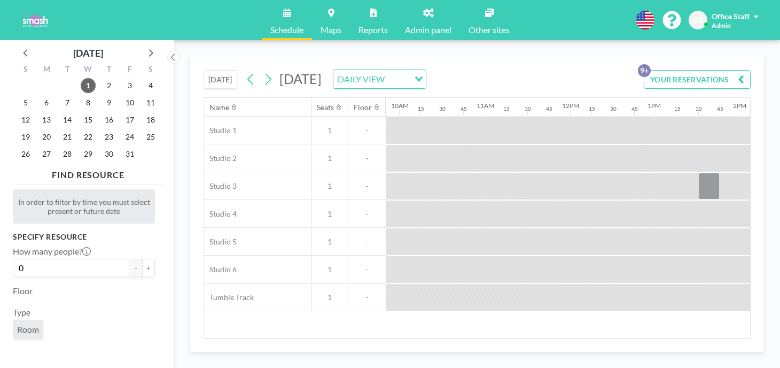
scroll to position [0, 839]
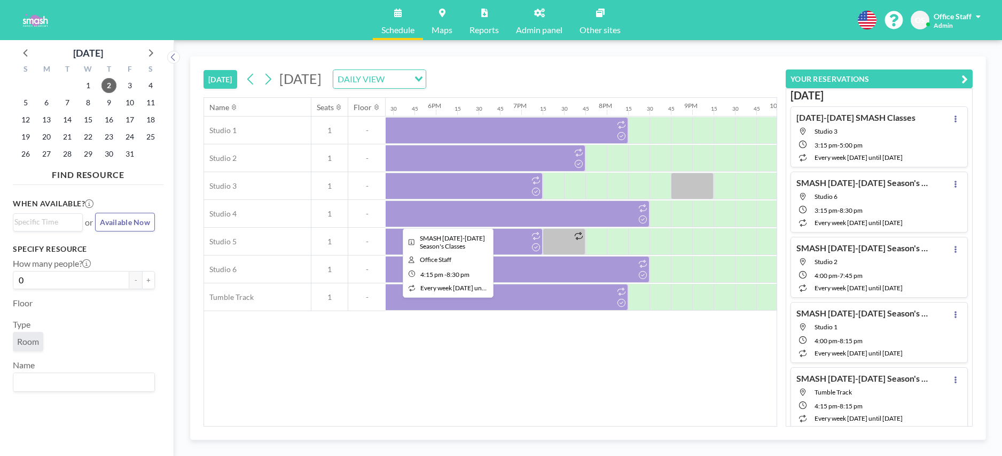
scroll to position [0, 1512]
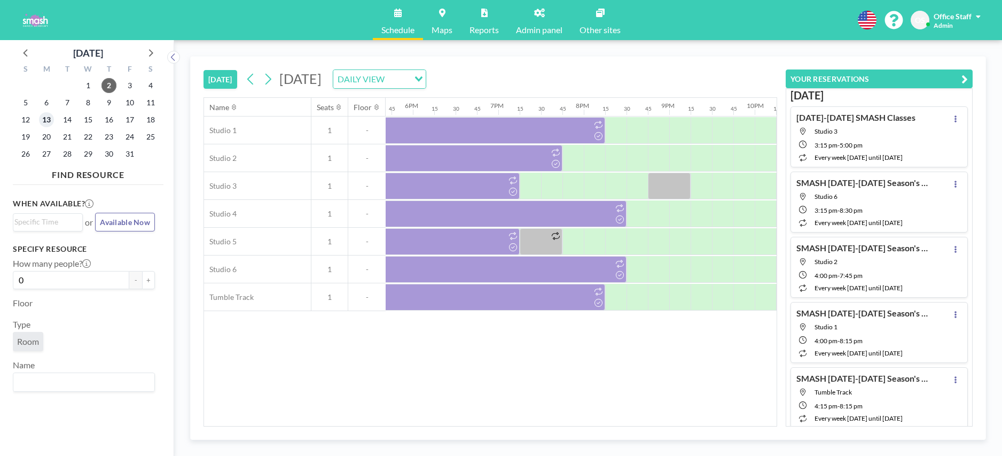
click at [50, 120] on span "13" at bounding box center [46, 119] width 15 height 15
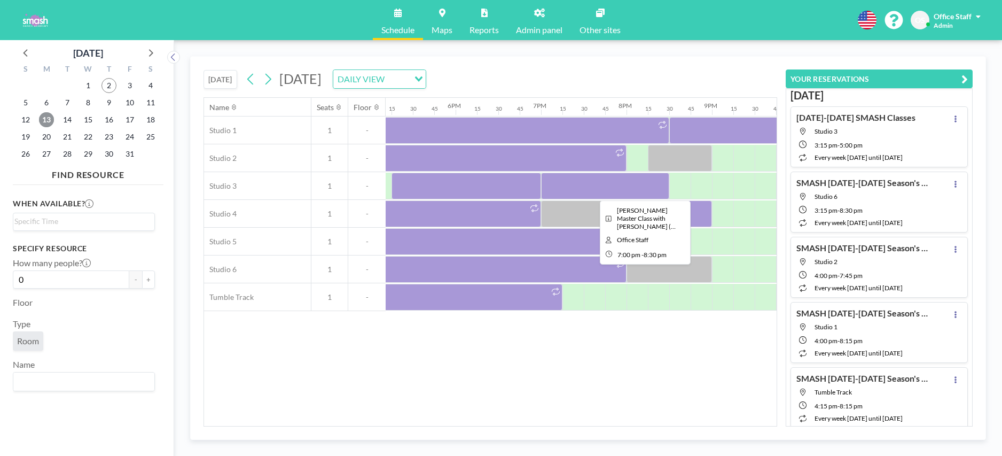
scroll to position [0, 1470]
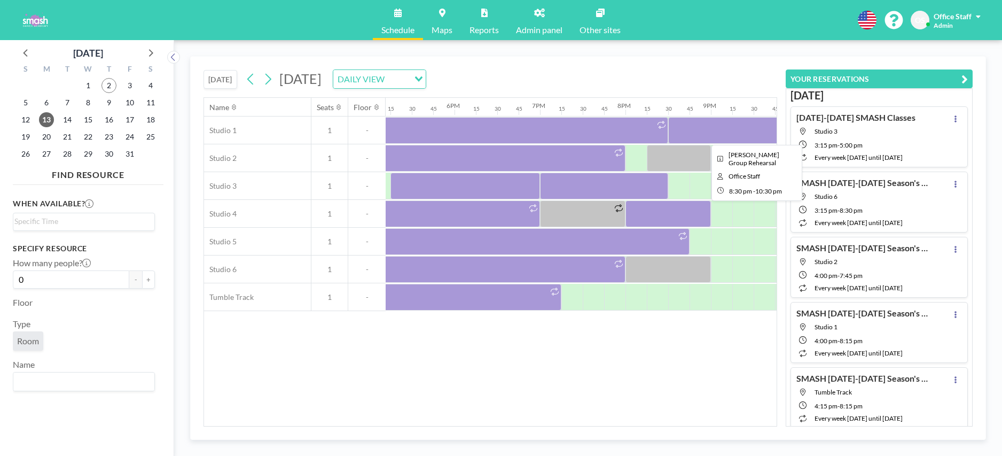
click at [706, 131] on div at bounding box center [753, 130] width 171 height 27
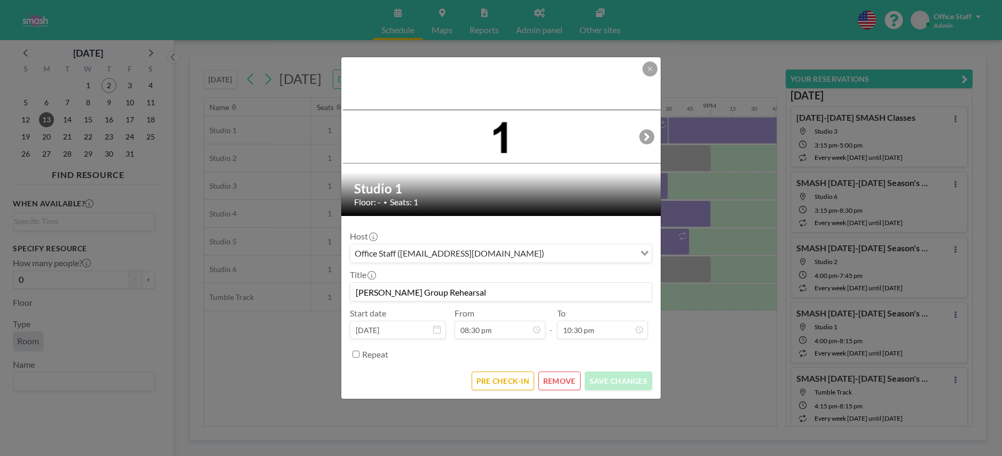
click at [413, 292] on input "[PERSON_NAME] Group Rehearsal" at bounding box center [500, 292] width 301 height 18
paste input "[PERSON_NAME], [PERSON_NAME], [PERSON_NAME], [PERSON_NAME] (Sml Grp - [PERSON_N…"
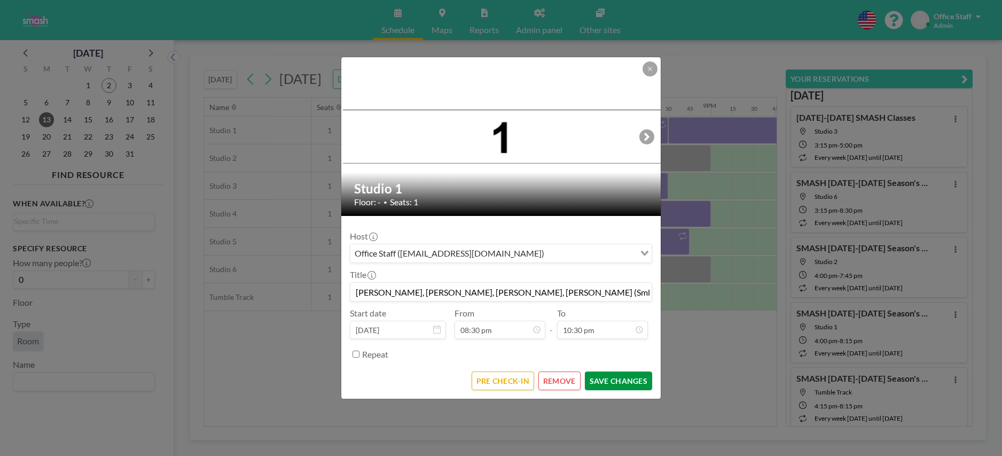
type input "[PERSON_NAME], [PERSON_NAME], [PERSON_NAME], [PERSON_NAME] (Sml Grp - [PERSON_N…"
click at [617, 381] on button "SAVE CHANGES" at bounding box center [618, 380] width 67 height 19
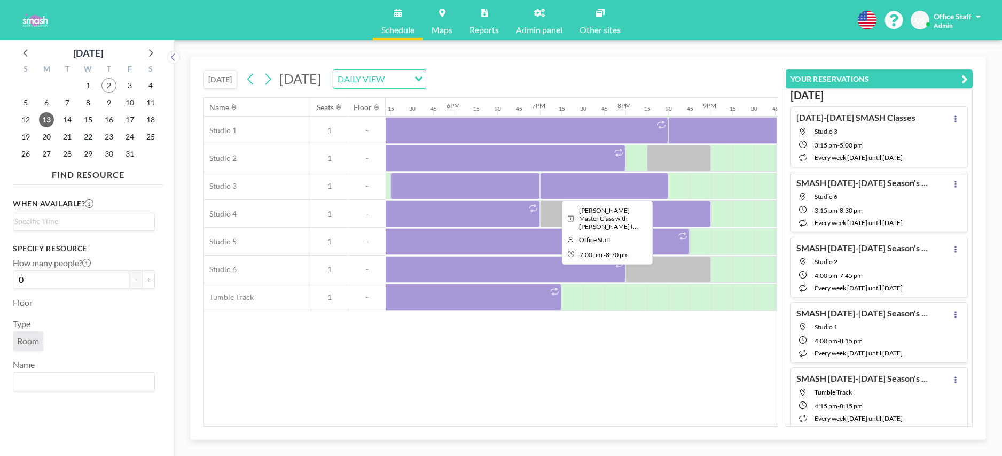
click at [619, 183] on div at bounding box center [604, 186] width 128 height 27
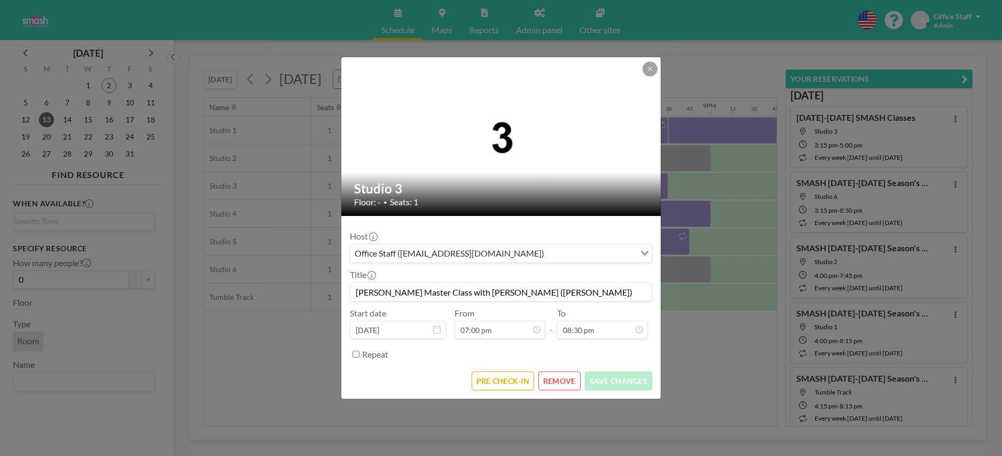
click at [367, 295] on input "[PERSON_NAME] Master Class with [PERSON_NAME] ([PERSON_NAME])" at bounding box center [500, 292] width 301 height 18
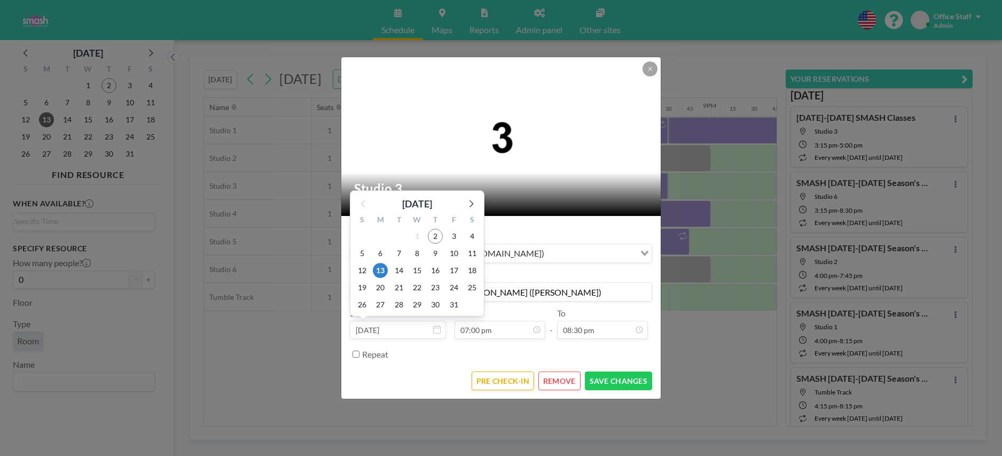
scroll to position [1445, 0]
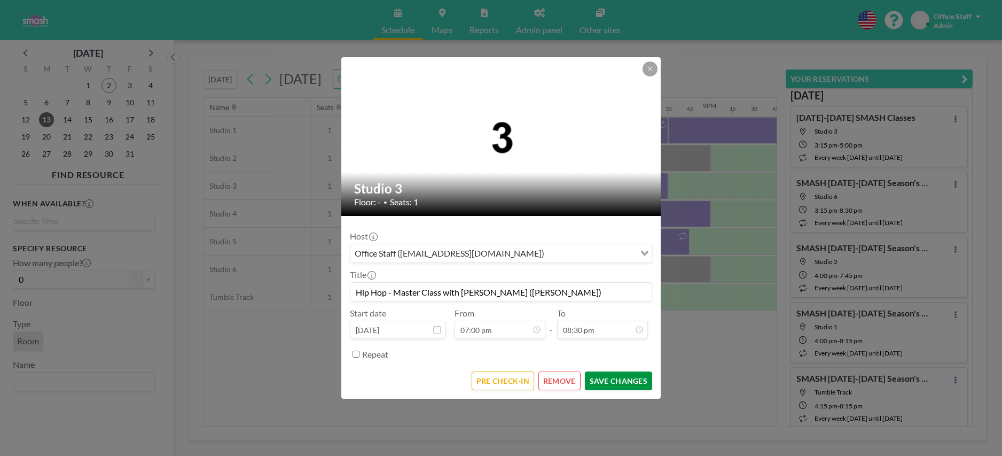
type input "Hip Hop - Master Class with [PERSON_NAME] ([PERSON_NAME])"
click at [613, 380] on button "SAVE CHANGES" at bounding box center [618, 380] width 67 height 19
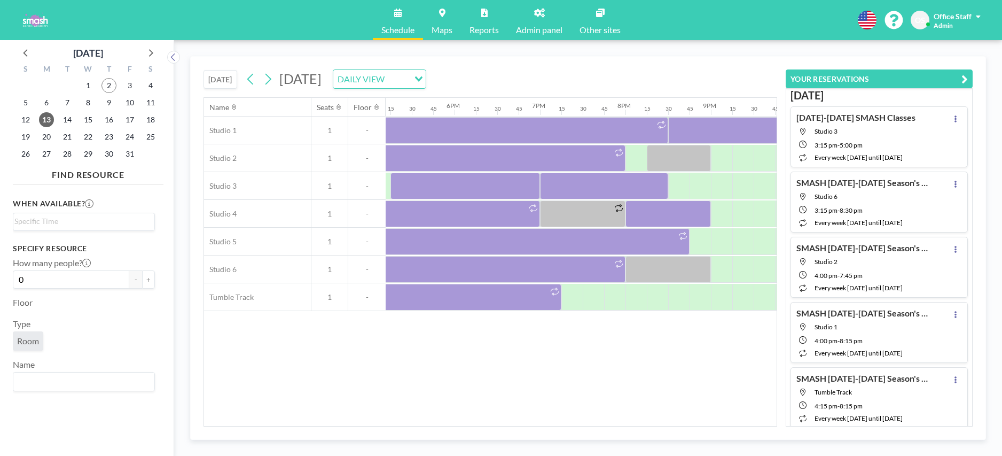
click at [978, 19] on span at bounding box center [978, 16] width 5 height 7
click at [965, 52] on link "Profile" at bounding box center [948, 51] width 95 height 21
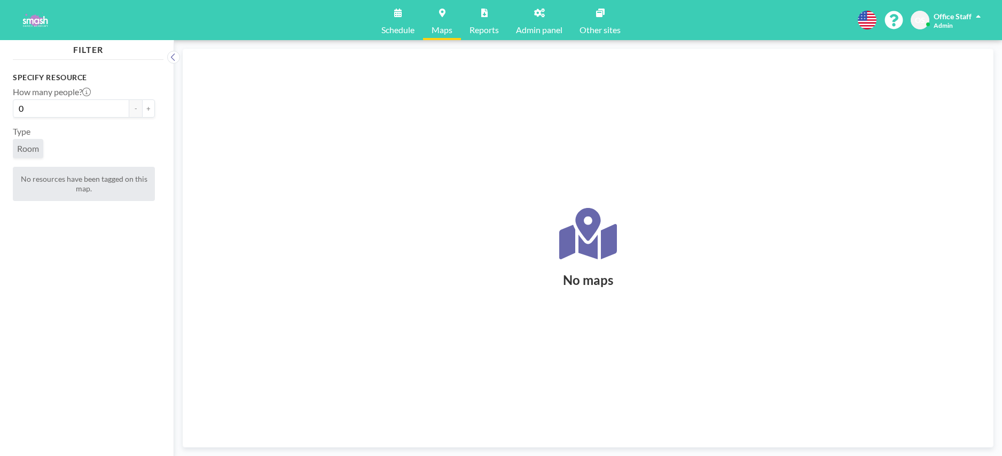
click at [488, 12] on link "Reports" at bounding box center [484, 20] width 46 height 40
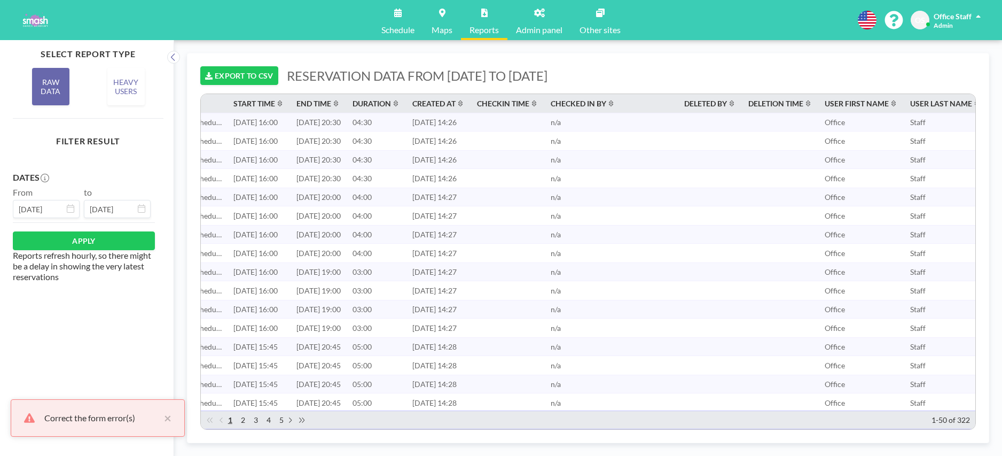
scroll to position [0, 664]
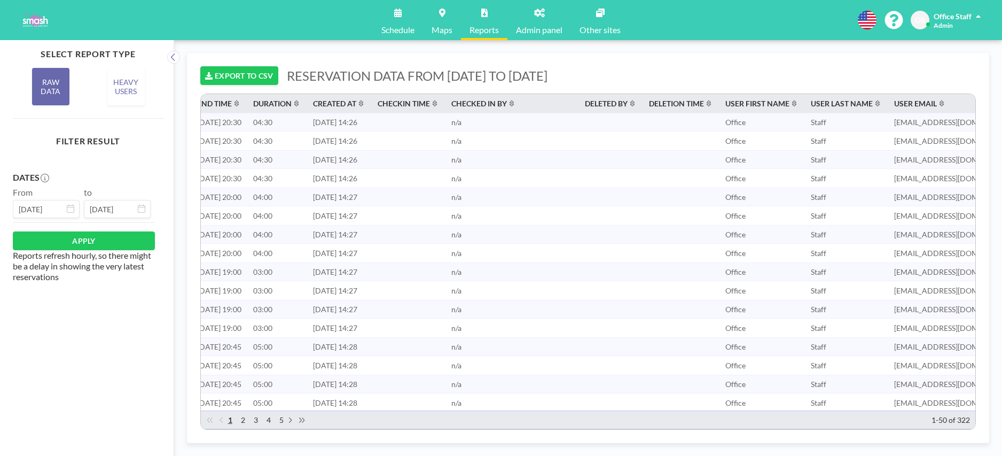
click at [401, 14] on icon at bounding box center [397, 13] width 7 height 9
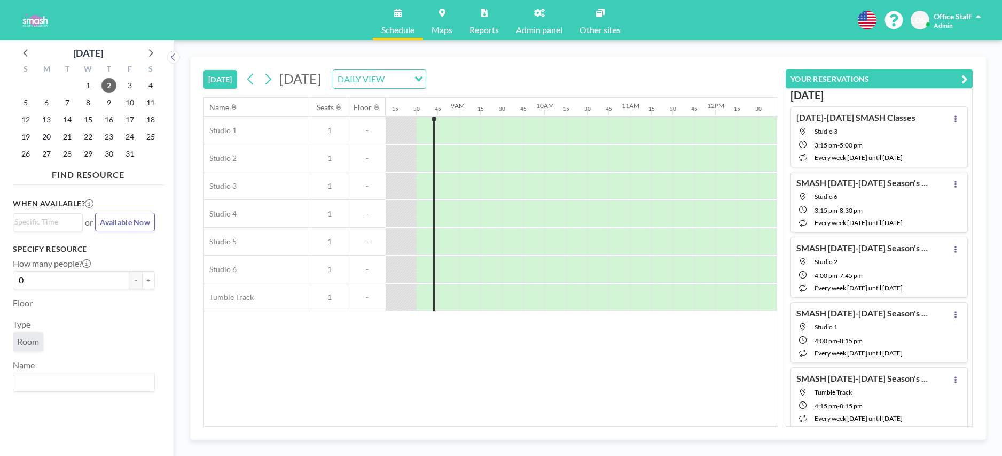
scroll to position [0, 705]
click at [46, 120] on span "13" at bounding box center [46, 119] width 15 height 15
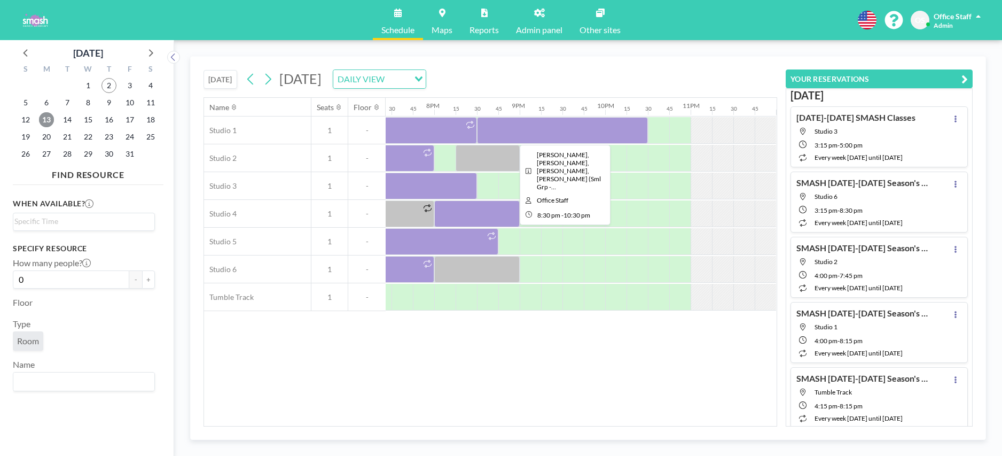
scroll to position [0, 1660]
click at [589, 130] on div at bounding box center [563, 130] width 171 height 27
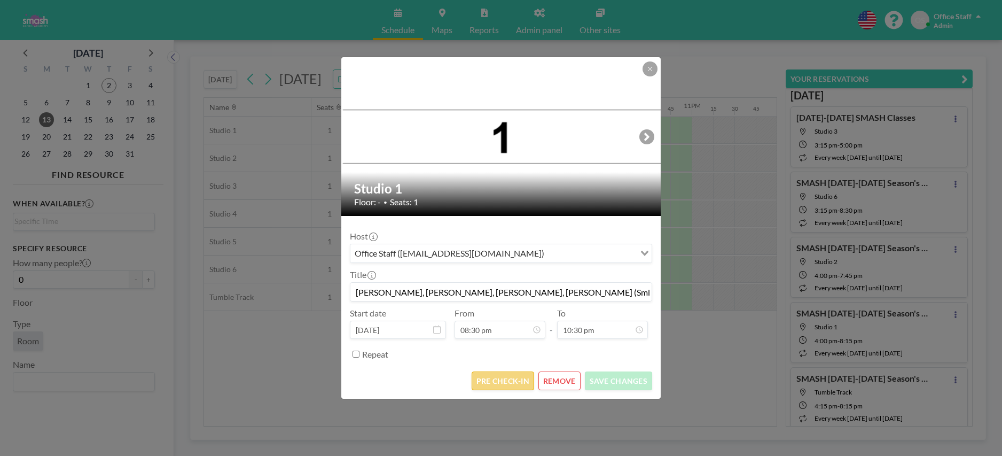
scroll to position [1711, 0]
click at [559, 379] on button "REMOVE" at bounding box center [560, 380] width 42 height 19
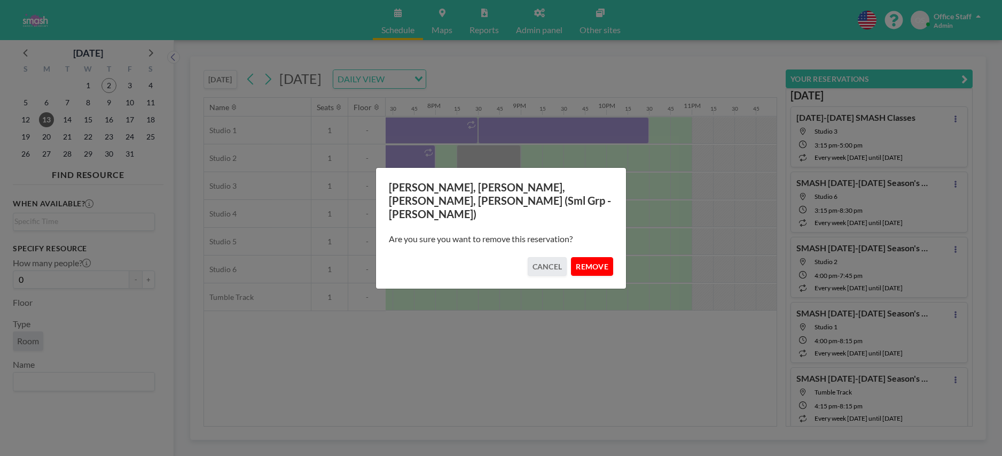
click at [596, 260] on button "REMOVE" at bounding box center [592, 266] width 42 height 19
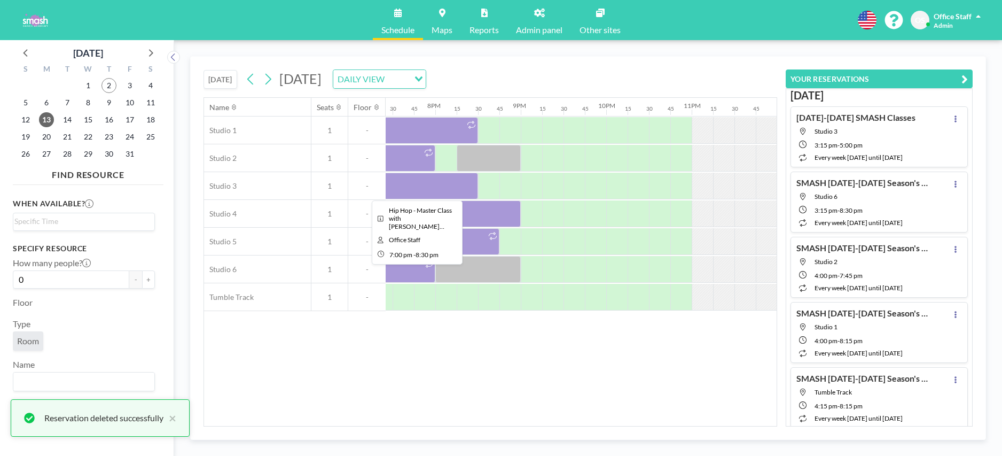
click at [439, 189] on div at bounding box center [414, 186] width 128 height 27
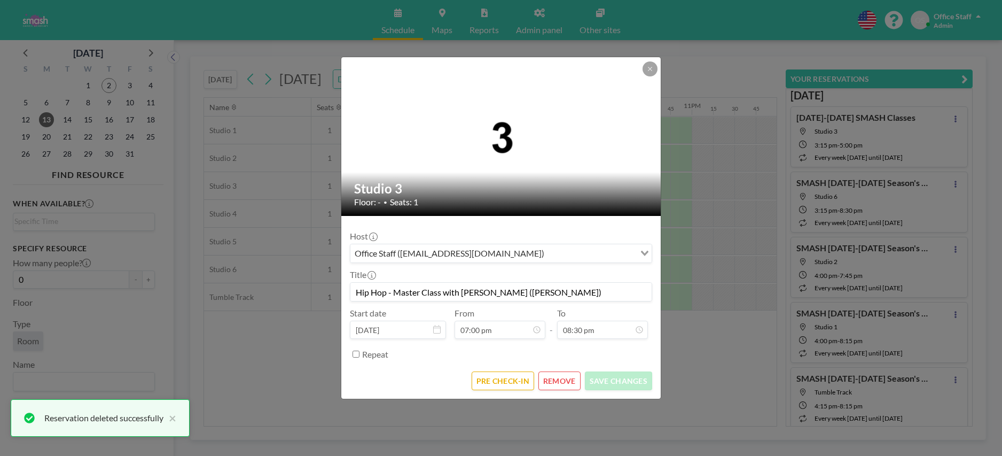
scroll to position [1560, 0]
click at [559, 385] on button "REMOVE" at bounding box center [560, 380] width 42 height 19
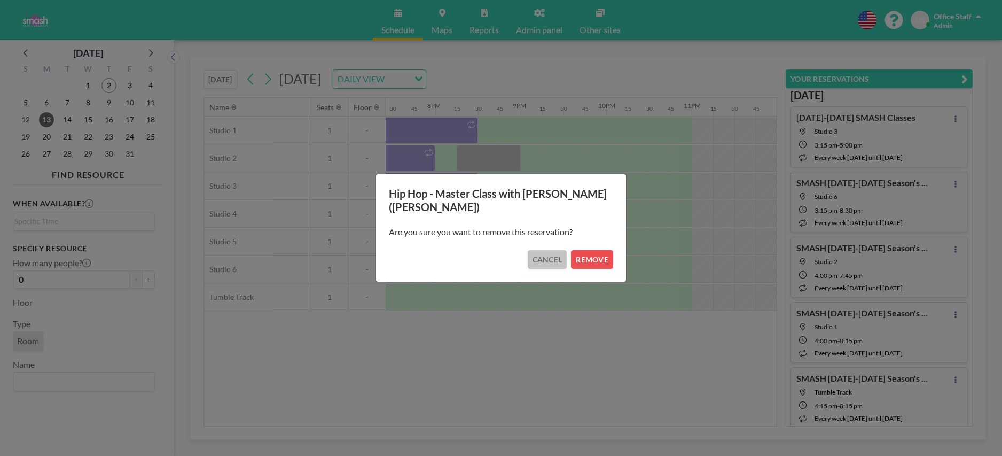
click at [542, 255] on button "CANCEL" at bounding box center [548, 259] width 40 height 19
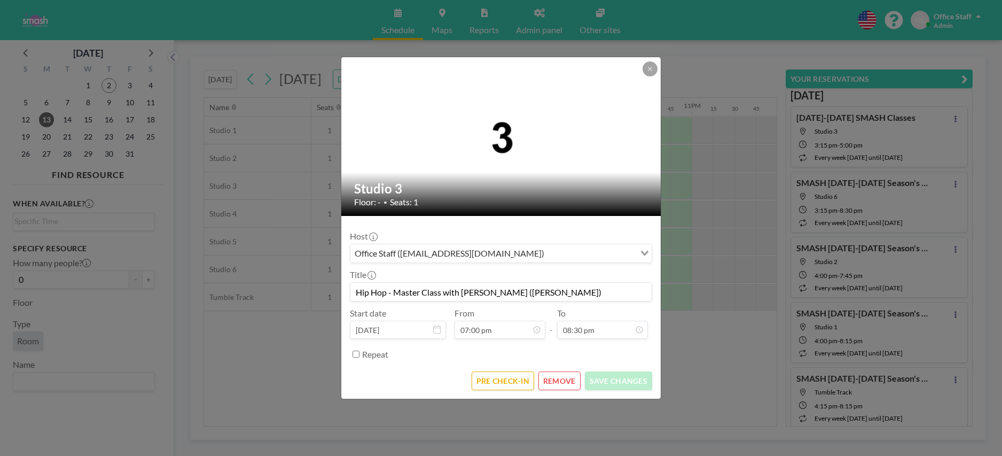
drag, startPoint x: 562, startPoint y: 294, endPoint x: 352, endPoint y: 291, distance: 209.5
click at [352, 291] on input "Hip Hop - Master Class with [PERSON_NAME] ([PERSON_NAME])" at bounding box center [500, 292] width 301 height 18
click at [568, 380] on button "REMOVE" at bounding box center [560, 380] width 42 height 19
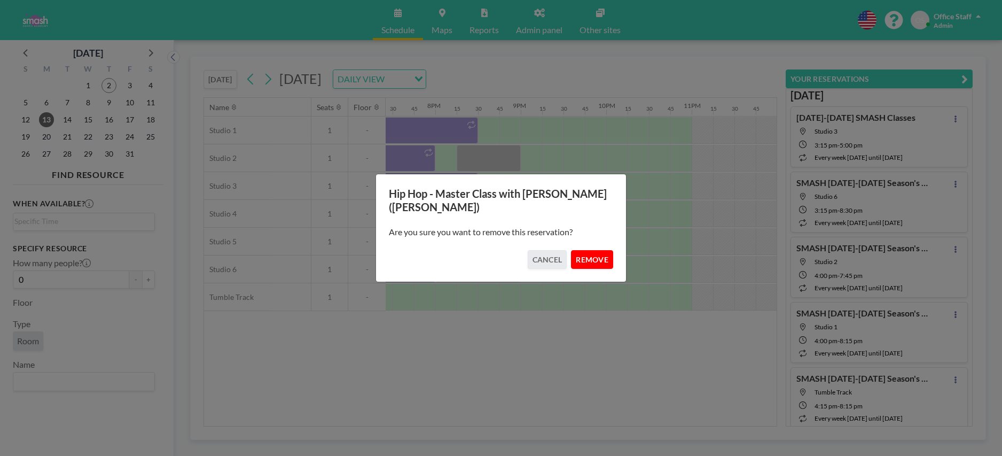
click at [593, 257] on button "REMOVE" at bounding box center [592, 259] width 42 height 19
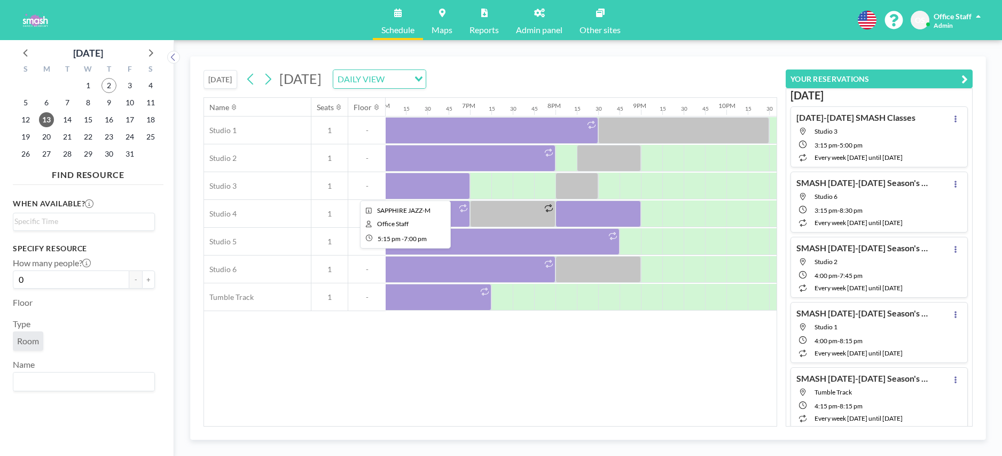
scroll to position [0, 1540]
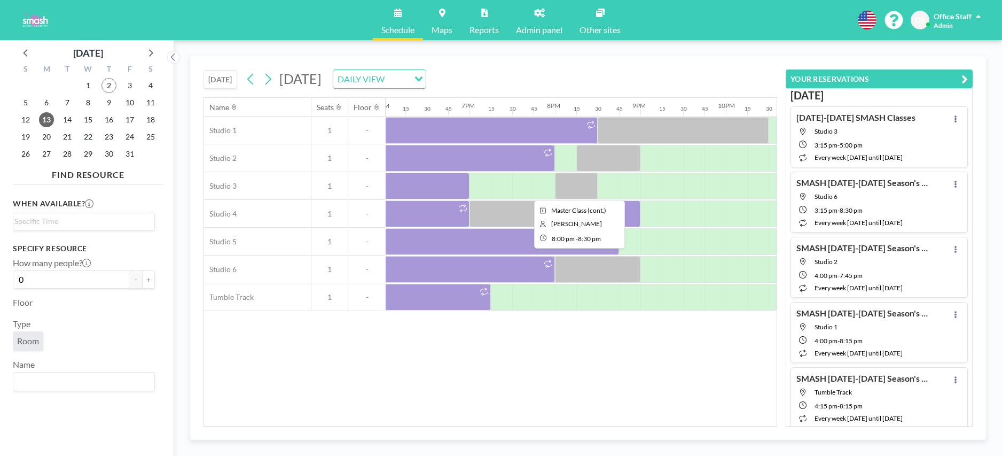
click at [583, 185] on div at bounding box center [576, 186] width 43 height 27
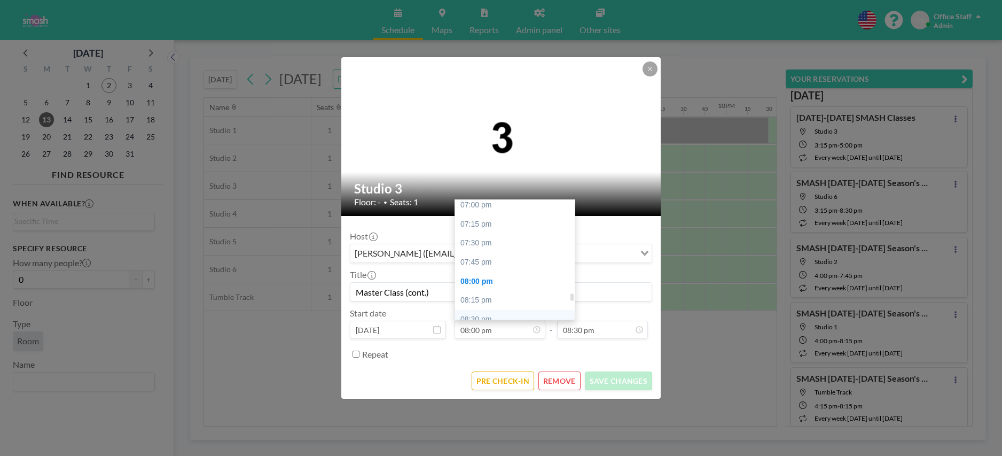
scroll to position [1451, 0]
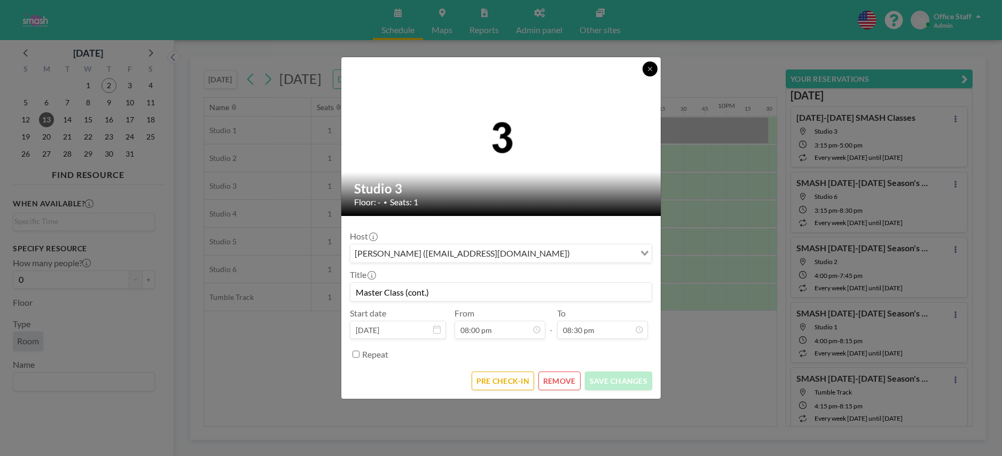
click at [652, 67] on icon at bounding box center [650, 69] width 4 height 4
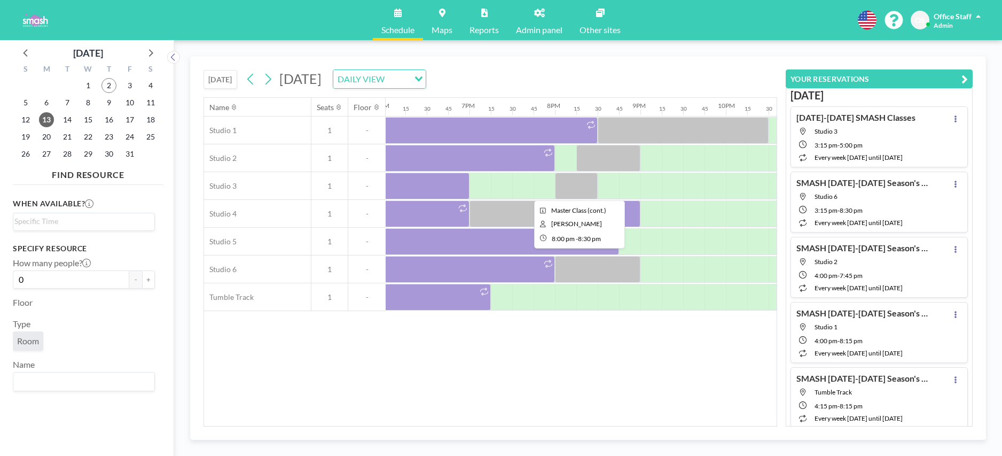
click at [575, 188] on div at bounding box center [576, 186] width 43 height 27
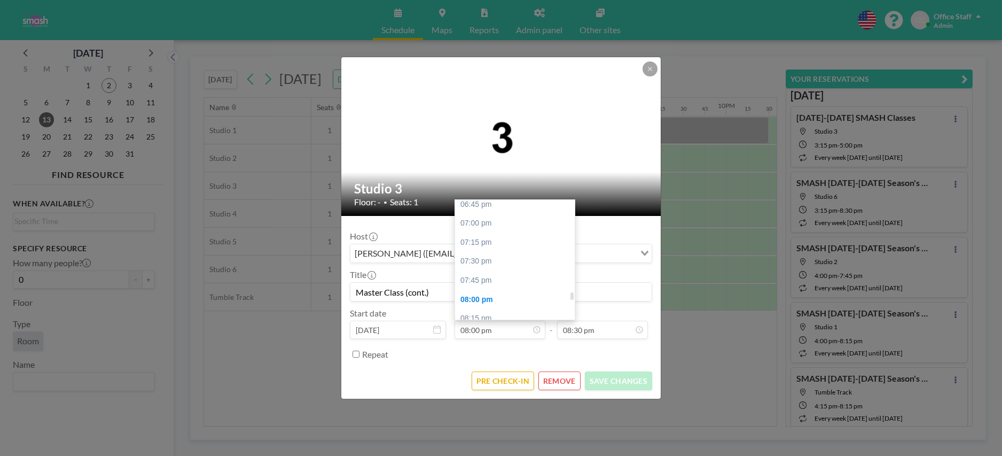
scroll to position [1430, 0]
click at [483, 226] on div "07:00 pm" at bounding box center [515, 224] width 120 height 19
type input "07:00 pm"
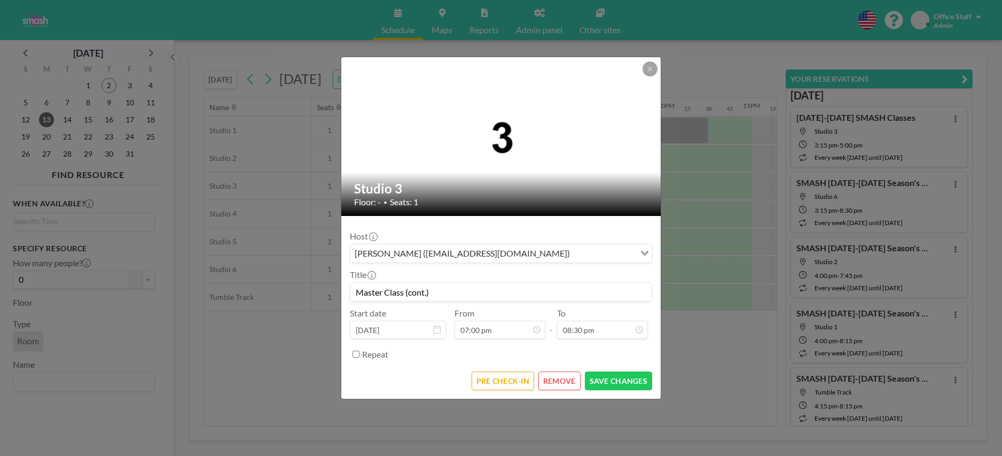
scroll to position [0, 1603]
click at [355, 292] on input "Master Class (cont.)" at bounding box center [500, 292] width 301 height 18
type input "Hip Hop 5 Master Class (cont.)"
click at [614, 379] on button "SAVE CHANGES" at bounding box center [618, 380] width 67 height 19
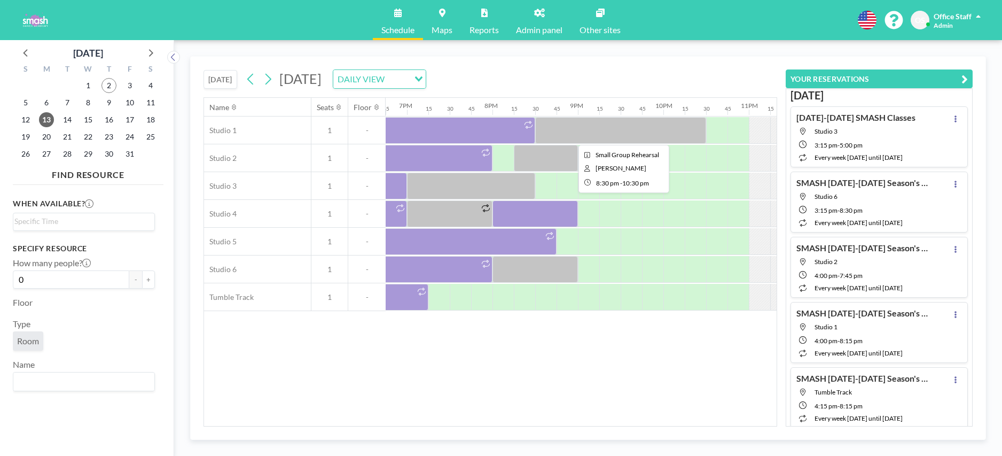
click at [604, 133] on div at bounding box center [620, 130] width 171 height 27
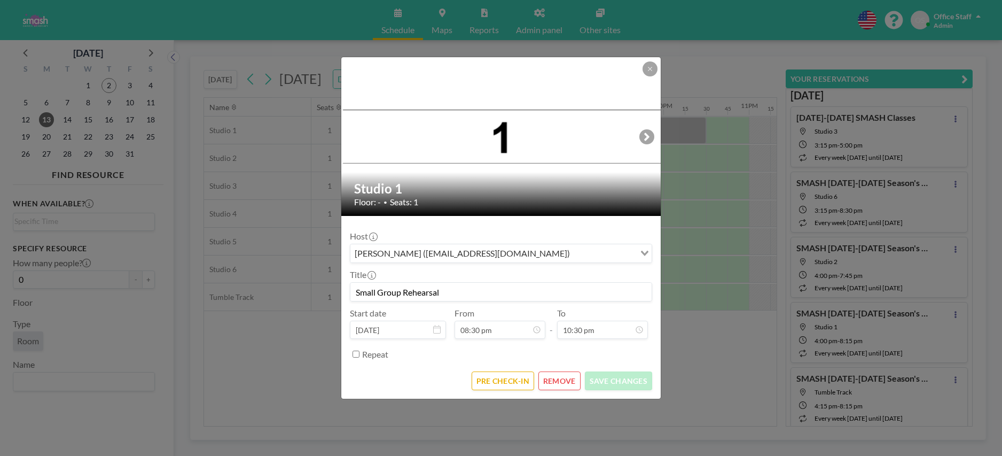
click at [472, 294] on input "Small Group Rehearsal" at bounding box center [500, 292] width 301 height 18
paste input "[PERSON_NAME], [PERSON_NAME], [PERSON_NAME], [PERSON_NAME] (Sml Grp - [PERSON_N…"
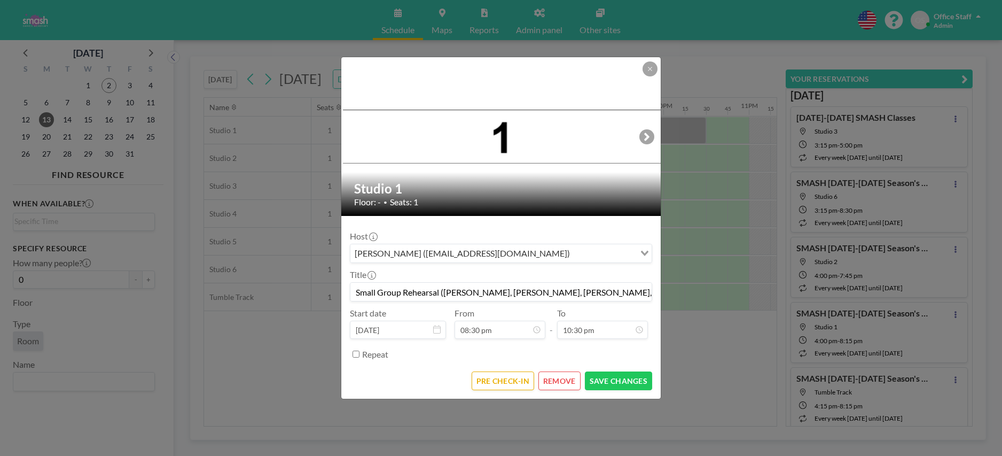
drag, startPoint x: 568, startPoint y: 292, endPoint x: 651, endPoint y: 295, distance: 83.4
click at [651, 295] on input "Small Group Rehearsal (Kaylee, Sophie, Riley, Savvy - Bills (Sml Grp - Jenna)" at bounding box center [500, 292] width 301 height 18
type input "Small Group Rehearsal (Kaylee, Sophie, Riley, Savvy - Bills)"
click at [626, 383] on button "SAVE CHANGES" at bounding box center [618, 380] width 67 height 19
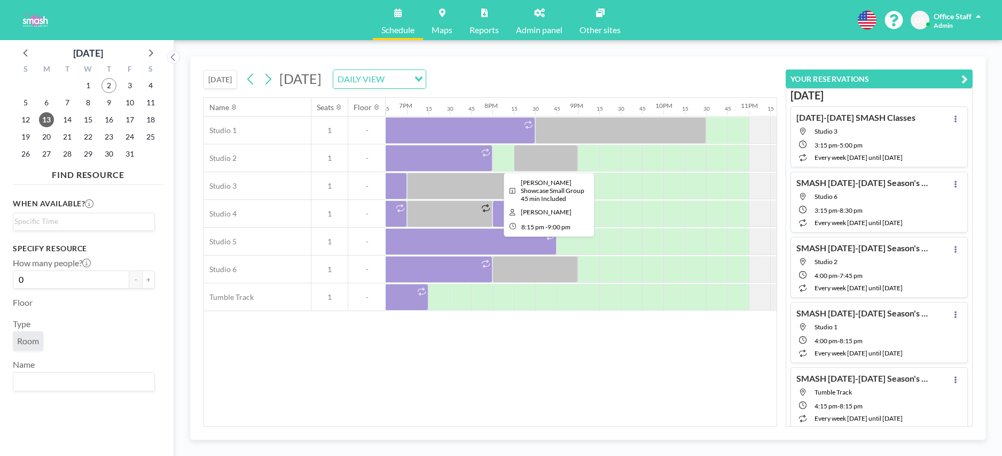
click at [549, 159] on div at bounding box center [546, 158] width 64 height 27
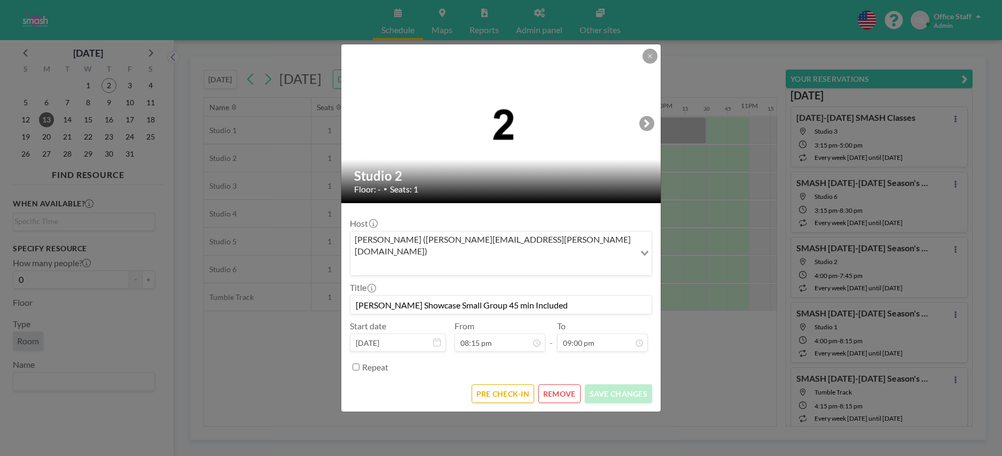
drag, startPoint x: 531, startPoint y: 293, endPoint x: 419, endPoint y: 294, distance: 111.1
click at [419, 295] on input "Hattie Showcase Small Group 45 min Included" at bounding box center [500, 304] width 301 height 18
paste input "Hannah, Evelyn, Kate, Olive, Clara, Kelsey, Charlotte - Shadows You Made"
click at [486, 295] on input "Hattie Showcase Hannah, Evelyn, Kate, Olive, Clara, Kelsey, Charlotte - Shadows…" at bounding box center [500, 304] width 301 height 18
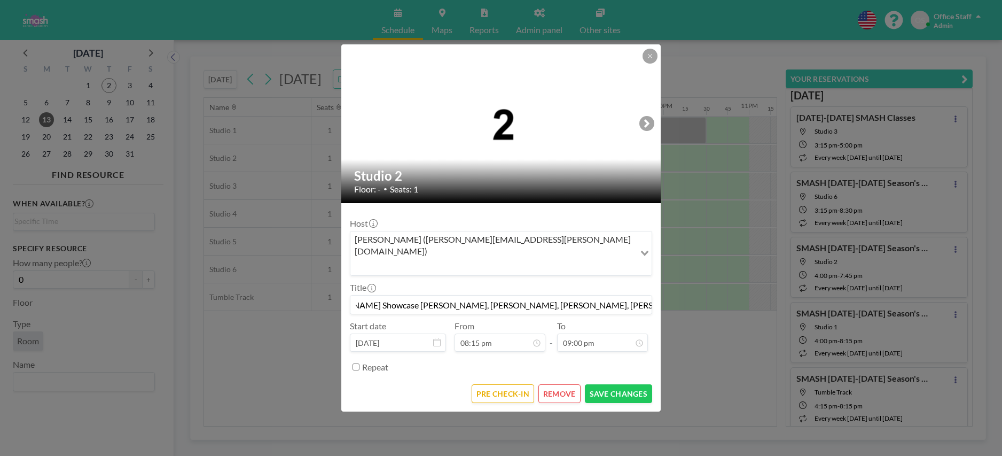
drag, startPoint x: 572, startPoint y: 292, endPoint x: 380, endPoint y: 293, distance: 192.4
click at [380, 295] on input "Hattie Showcase Hannah, Evelyn, Kate, Olive, Clara, Kelsey, Charlotte - Shadows…" at bounding box center [500, 304] width 301 height 18
click at [506, 295] on input "Hattie Showcase - Shadows You Made" at bounding box center [500, 304] width 301 height 18
type input "Hattie Showcase - Shadows You Made (Cleaning Included)"
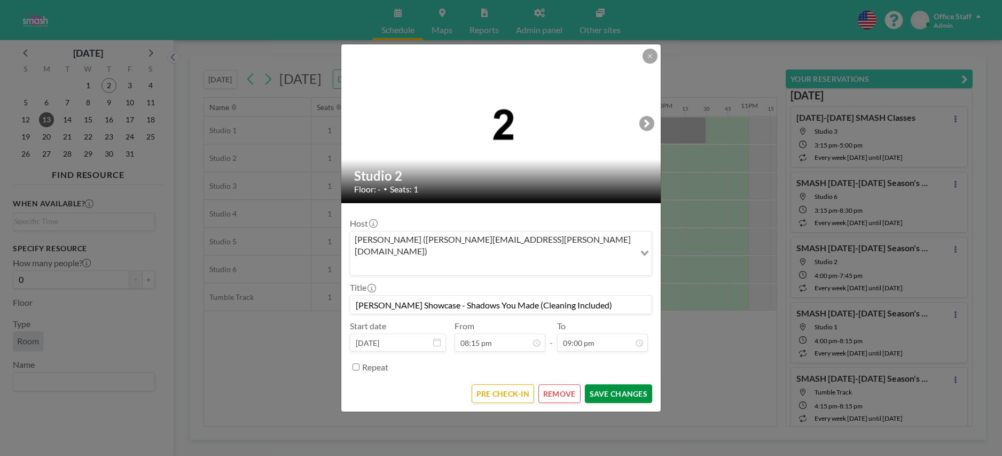
click at [629, 384] on button "SAVE CHANGES" at bounding box center [618, 393] width 67 height 19
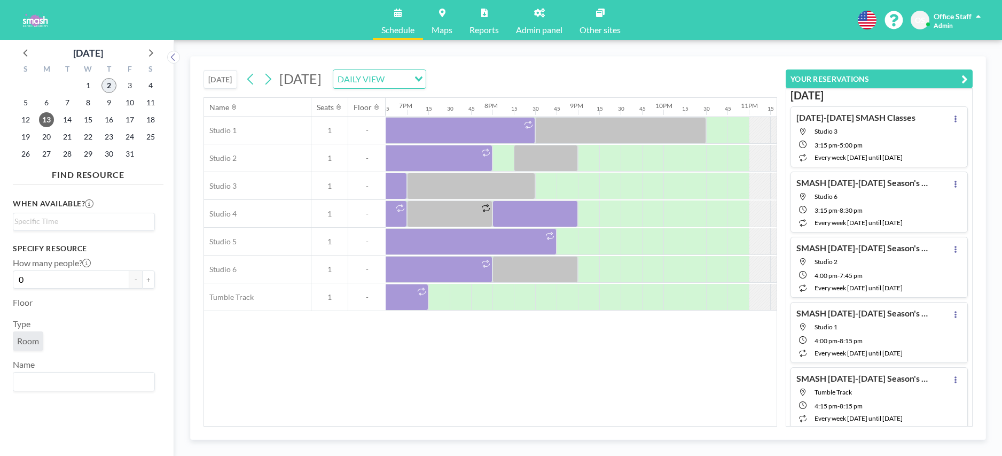
click at [110, 85] on span "2" at bounding box center [109, 85] width 15 height 15
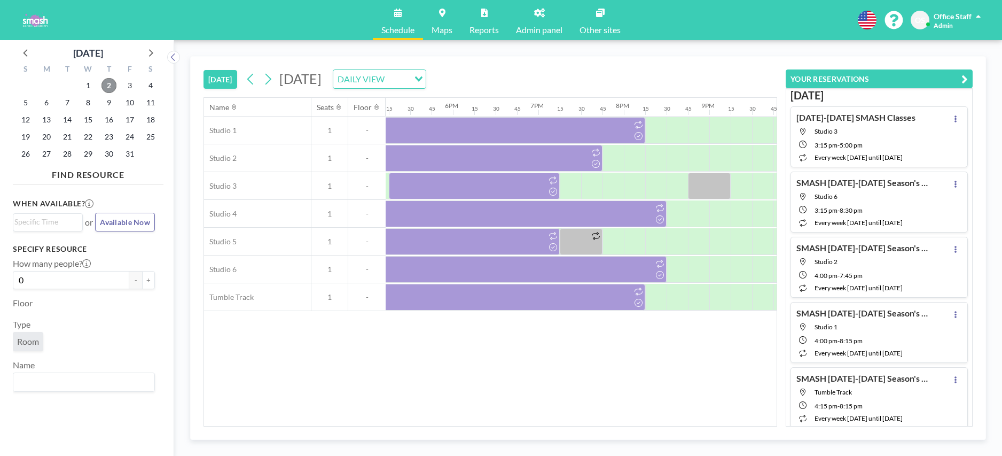
scroll to position [0, 1619]
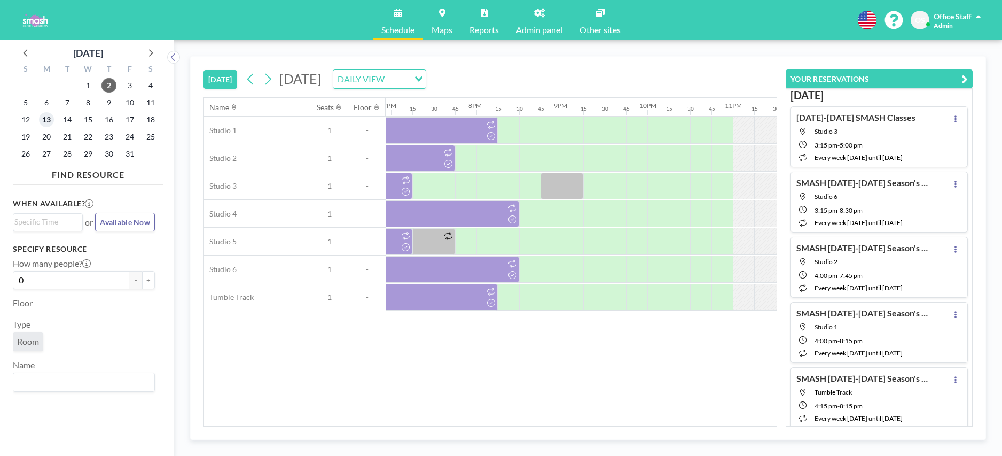
click at [47, 121] on span "13" at bounding box center [46, 119] width 15 height 15
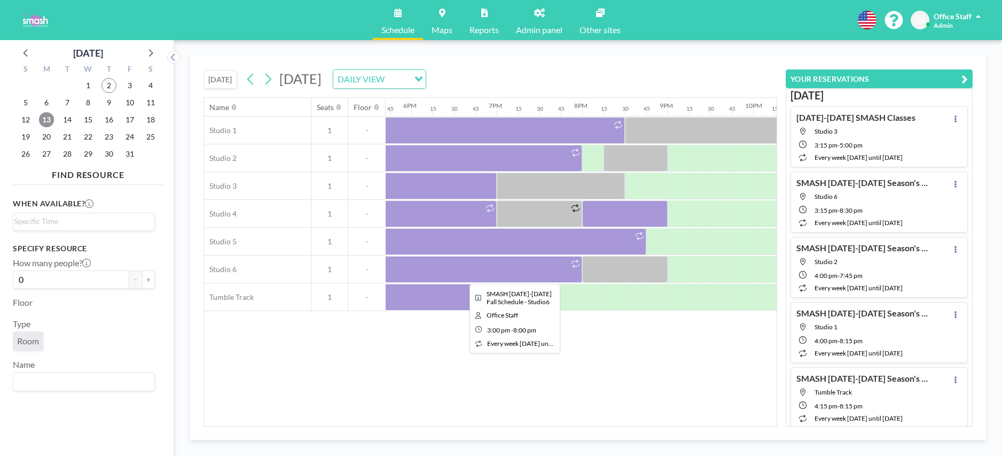
scroll to position [0, 1662]
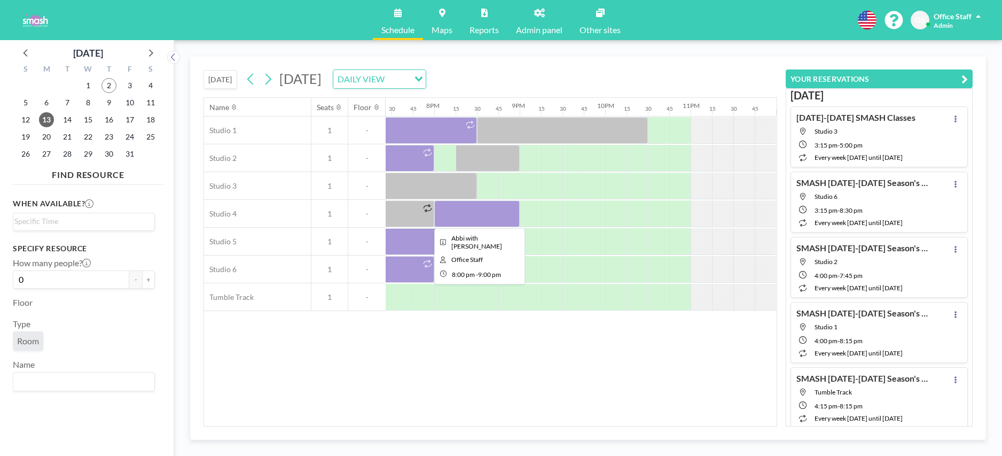
click at [468, 219] on div at bounding box center [476, 213] width 85 height 27
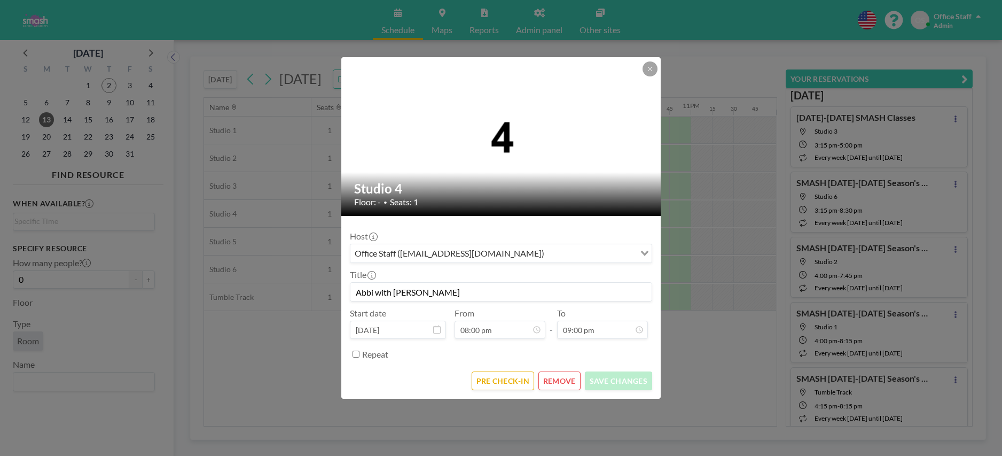
scroll to position [1598, 0]
click at [560, 381] on button "REMOVE" at bounding box center [560, 380] width 42 height 19
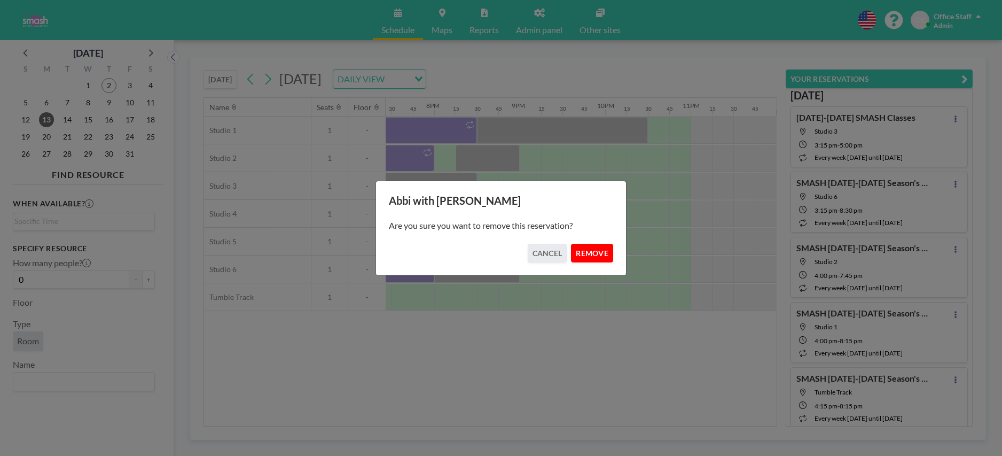
click at [599, 251] on button "REMOVE" at bounding box center [592, 253] width 42 height 19
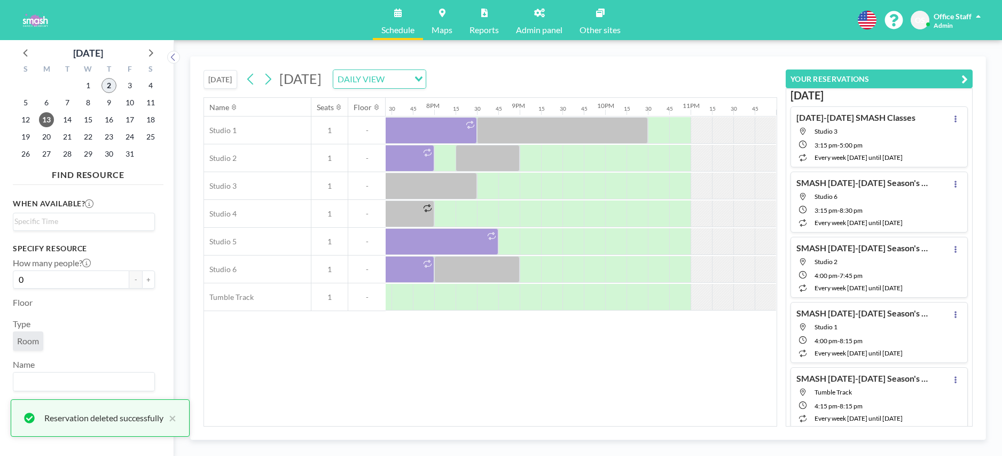
click at [111, 86] on span "2" at bounding box center [109, 85] width 15 height 15
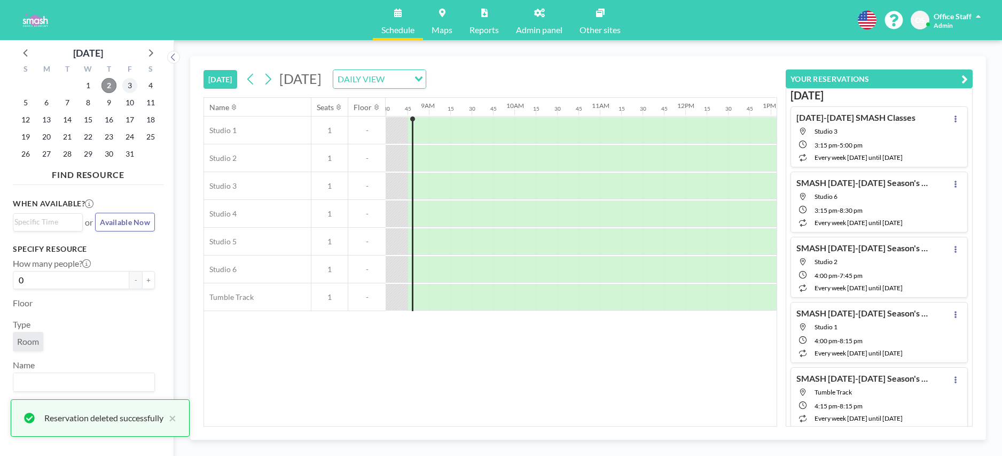
scroll to position [0, 727]
drag, startPoint x: 127, startPoint y: 83, endPoint x: 253, endPoint y: 108, distance: 128.0
click at [127, 84] on span "3" at bounding box center [129, 85] width 15 height 15
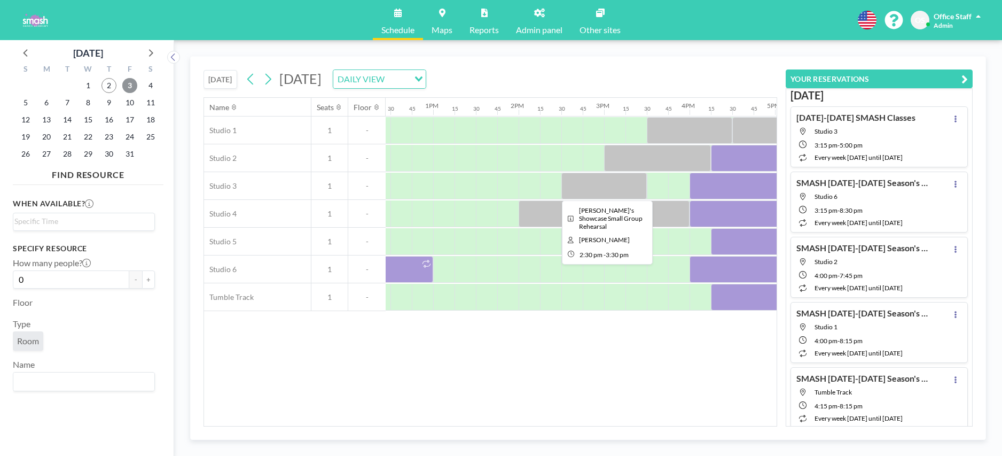
scroll to position [0, 1179]
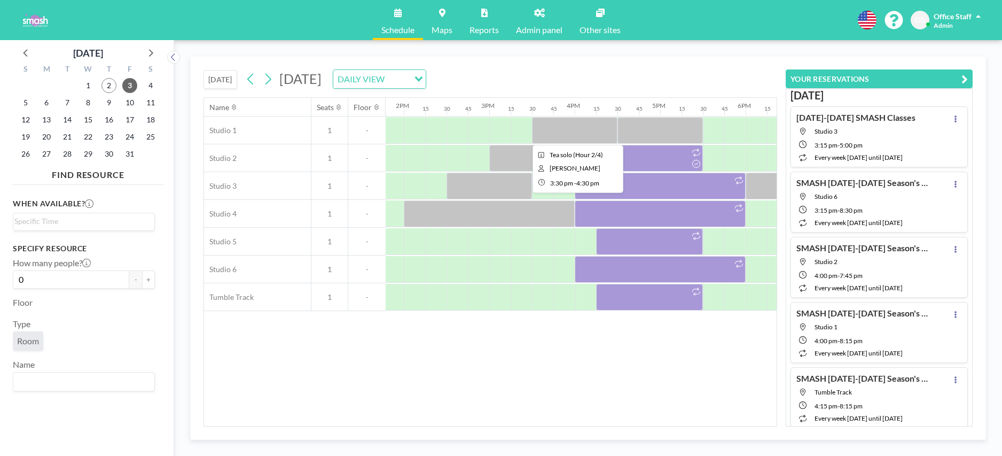
click at [574, 130] on div at bounding box center [574, 130] width 85 height 27
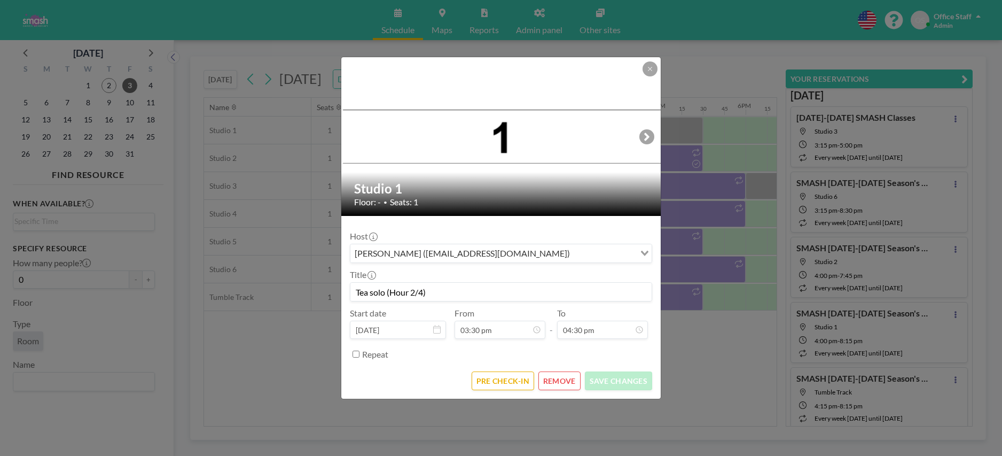
drag, startPoint x: 384, startPoint y: 293, endPoint x: 346, endPoint y: 293, distance: 37.9
click at [346, 293] on form "Host Spencer Stringham (spencerstringham@icloud.com) Loading... Title Tea solo …" at bounding box center [501, 307] width 320 height 183
paste input "- I Don't Feel Strong"
click at [449, 293] on input "Tea - I Don't Feel Strong (Hour 2/4)" at bounding box center [500, 292] width 301 height 18
click at [454, 292] on input "Tea - I Don't Feel Strong (Hour 2/4)" at bounding box center [500, 292] width 301 height 18
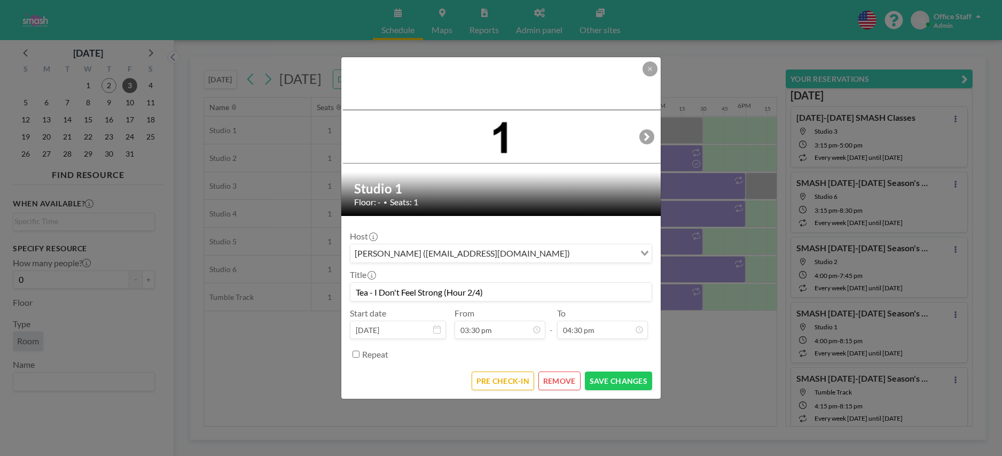
click at [454, 292] on input "Tea - I Don't Feel Strong (Hour 2/4)" at bounding box center [500, 292] width 301 height 18
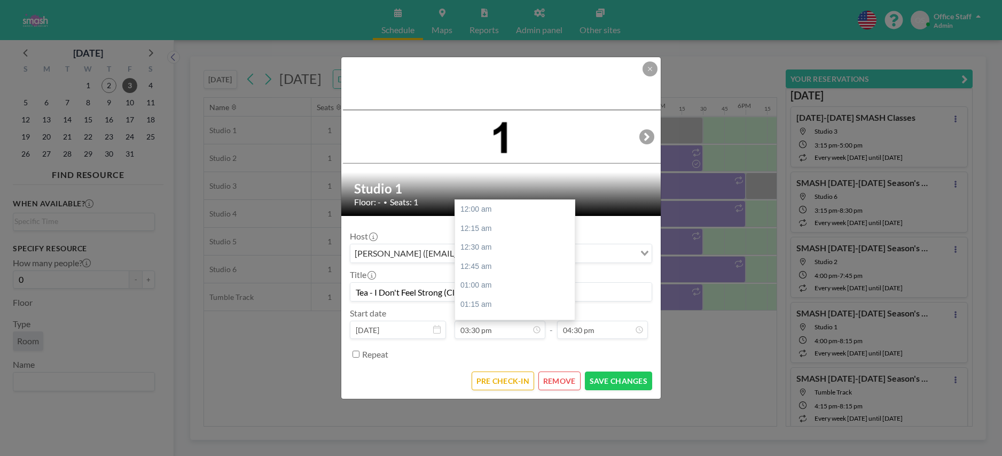
scroll to position [1179, 0]
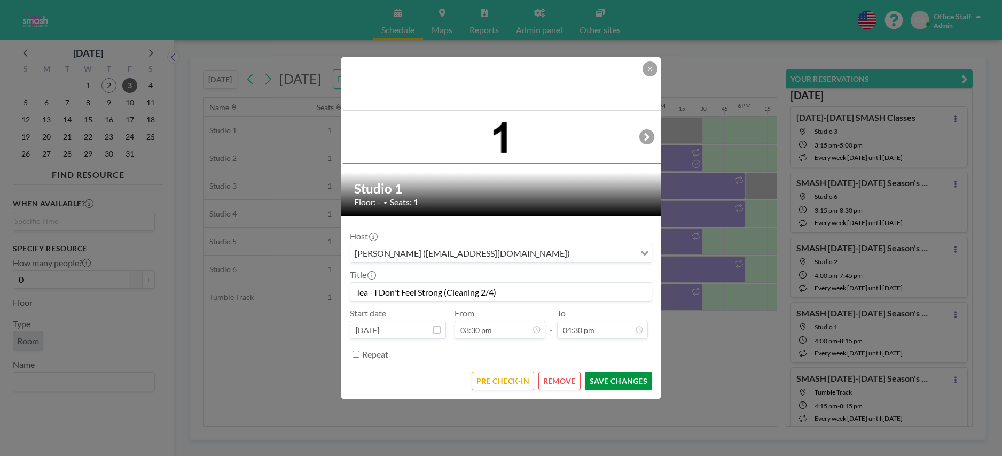
type input "Tea - I Don't Feel Strong (Cleaning 2/4)"
click at [619, 380] on button "SAVE CHANGES" at bounding box center [618, 380] width 67 height 19
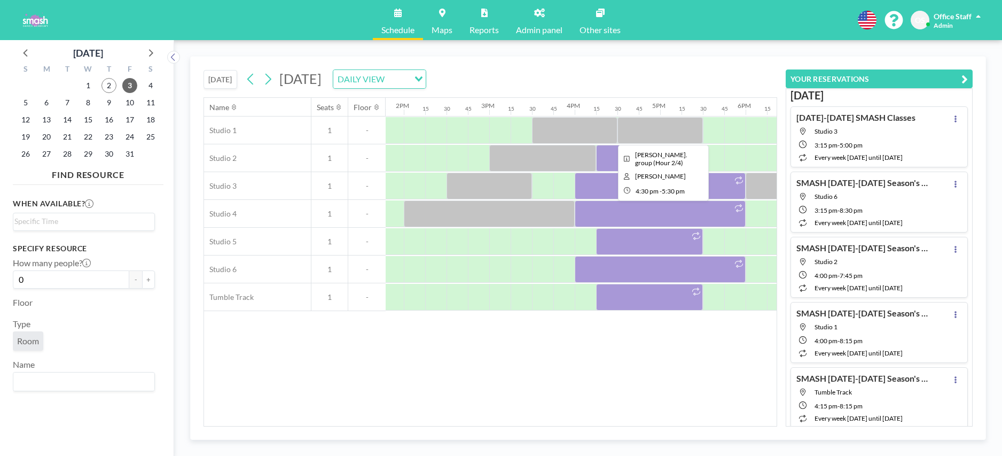
click at [640, 123] on div at bounding box center [660, 130] width 85 height 27
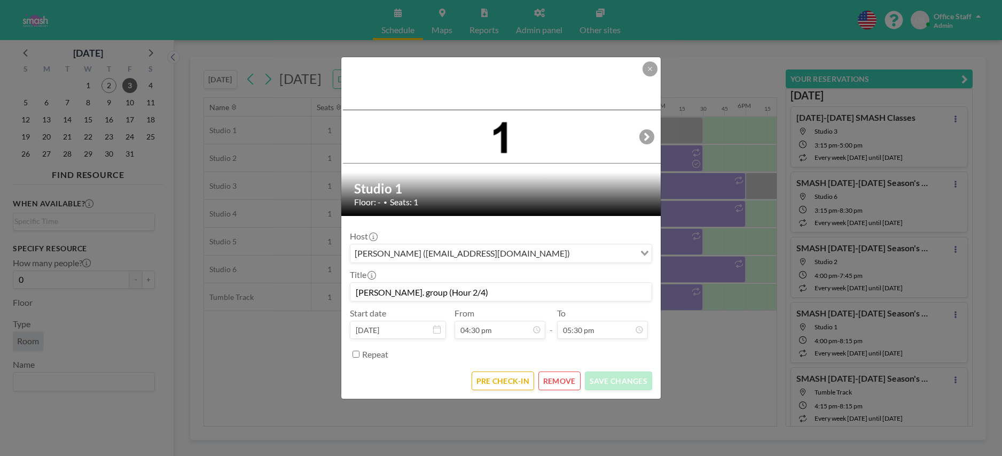
click at [425, 294] on input "Spencer sm. group (Hour 2/4)" at bounding box center [500, 292] width 301 height 18
drag, startPoint x: 415, startPoint y: 292, endPoint x: 339, endPoint y: 294, distance: 75.9
click at [339, 294] on div "Studio 1 Floor: - • Seats: 1 Host Spencer Stringham (spencerstringham@icloud.co…" at bounding box center [501, 228] width 1002 height 456
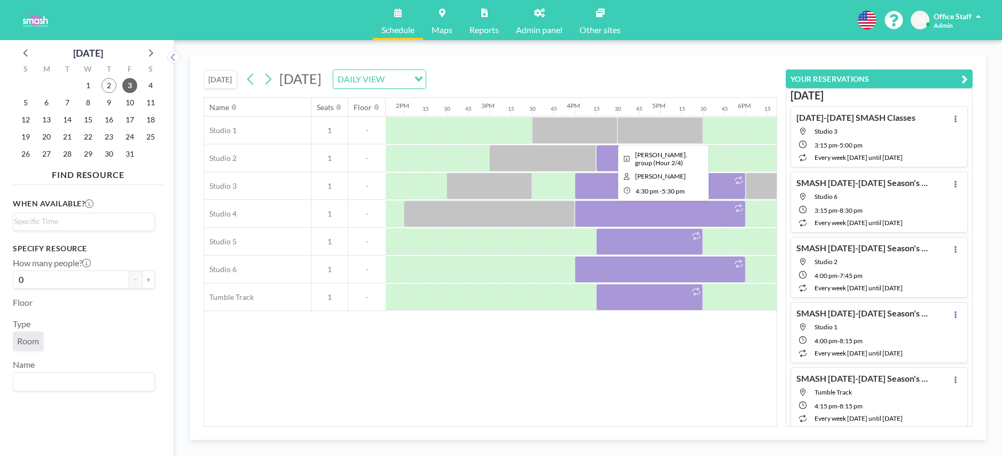
click at [654, 130] on div at bounding box center [660, 130] width 85 height 27
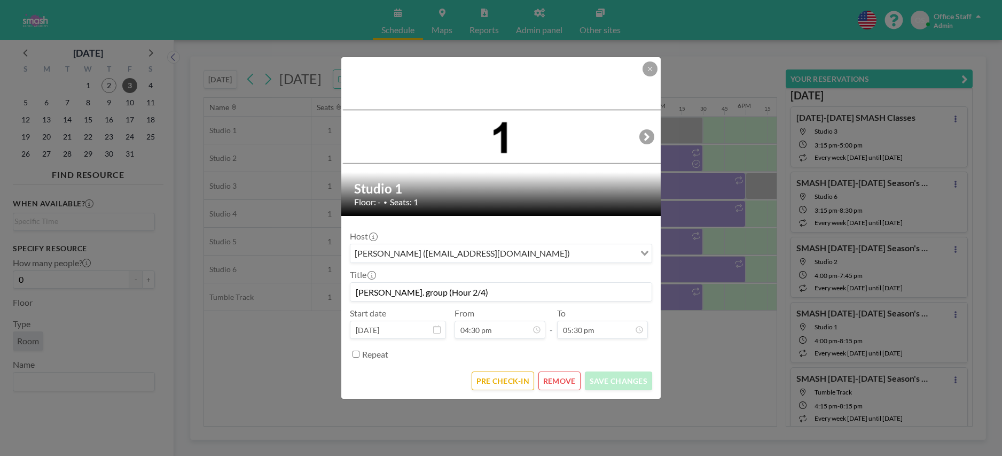
drag, startPoint x: 424, startPoint y: 292, endPoint x: 353, endPoint y: 292, distance: 70.5
click at [353, 292] on input "Spencer sm. group (Hour 2/4)" at bounding box center [500, 292] width 301 height 18
paste input "Hazel, Grace, Joely, Tillie, Nora Gwen, Elizabeth - The Man"
drag, startPoint x: 532, startPoint y: 292, endPoint x: 347, endPoint y: 291, distance: 185.4
click at [347, 291] on form "Host Spencer Stringham (spencerstringham@icloud.com) Loading... Title Hazel, Gr…" at bounding box center [501, 307] width 320 height 183
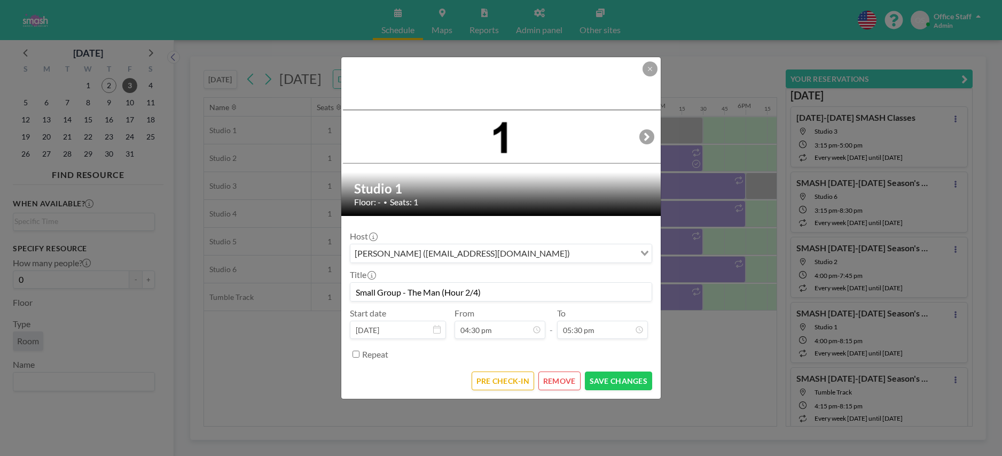
click at [452, 292] on input "Small Group - The Man (Hour 2/4)" at bounding box center [500, 292] width 301 height 18
type input "Small Group - The Man (Cleaning hr 2/4)"
click at [603, 382] on button "SAVE CHANGES" at bounding box center [618, 380] width 67 height 19
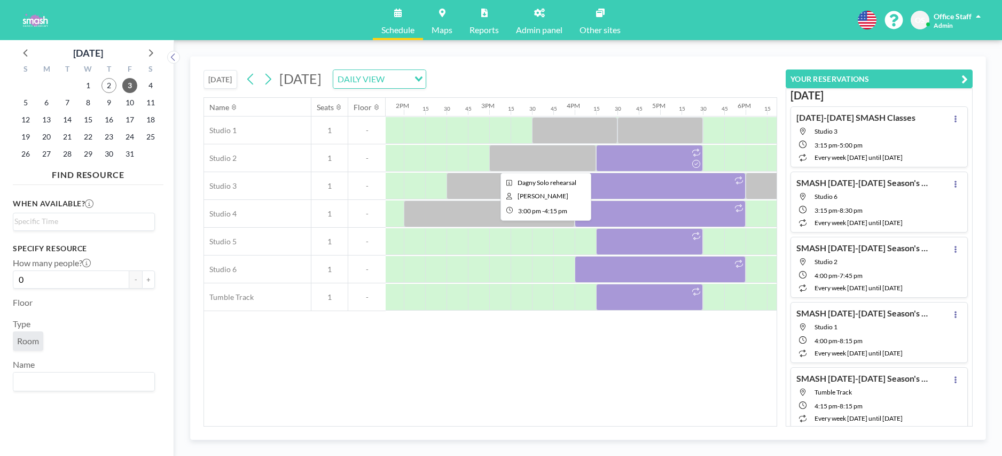
click at [521, 159] on div at bounding box center [542, 158] width 107 height 27
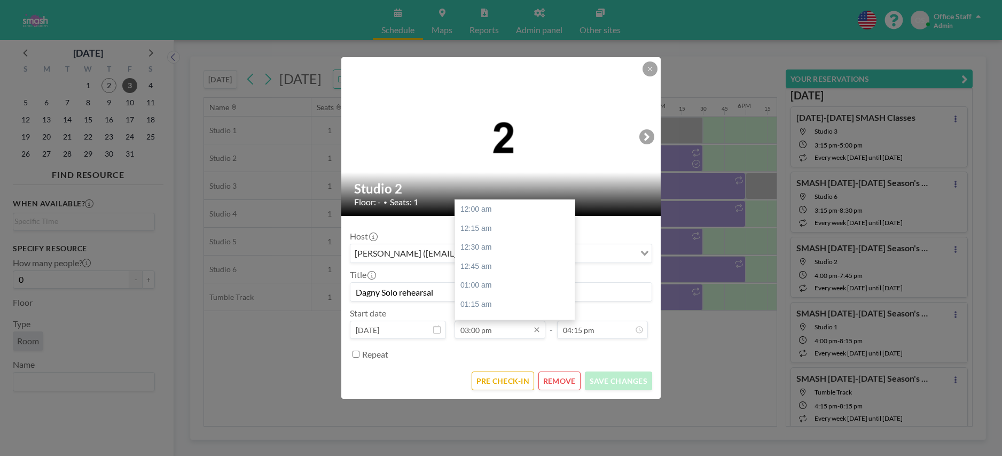
scroll to position [1141, 0]
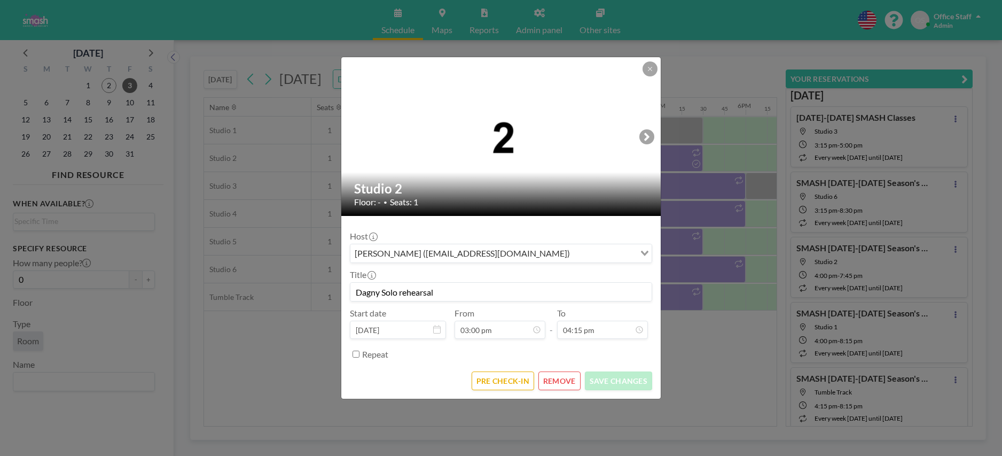
drag, startPoint x: 441, startPoint y: 291, endPoint x: 345, endPoint y: 293, distance: 96.7
click at [345, 293] on form "Host Darcie Day (darciedayy@gmail.com) Loading... Title Dagny Solo rehearsal St…" at bounding box center [501, 307] width 320 height 183
paste input "- Shining for Dear Life"
click at [482, 291] on input "Dagny - Shining for Dear Life (1.25 Cleaning" at bounding box center [500, 292] width 301 height 18
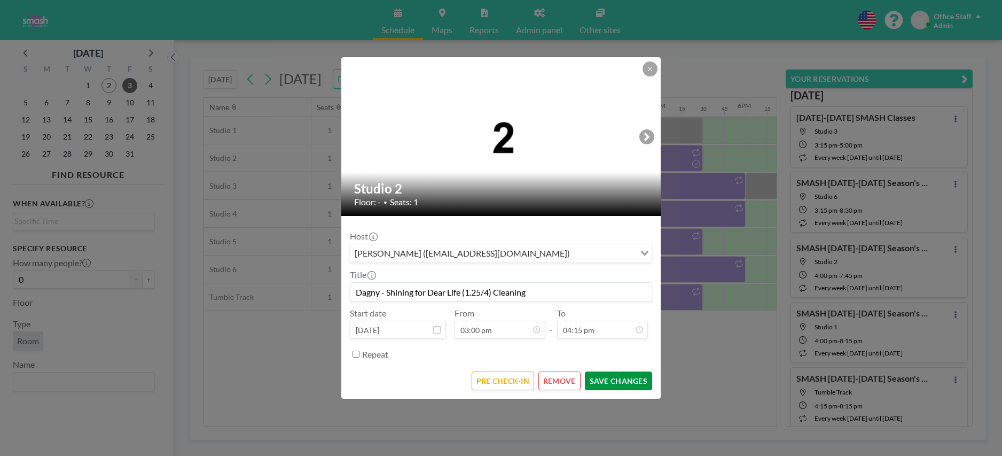
type input "Dagny - Shining for Dear Life (1.25/4) Cleaning"
click at [623, 379] on button "SAVE CHANGES" at bounding box center [618, 380] width 67 height 19
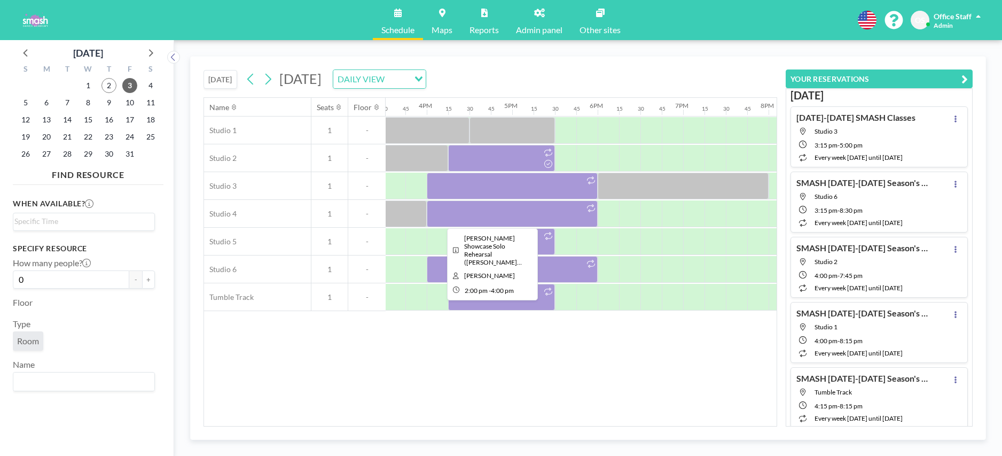
scroll to position [0, 1338]
